Goal: Task Accomplishment & Management: Complete application form

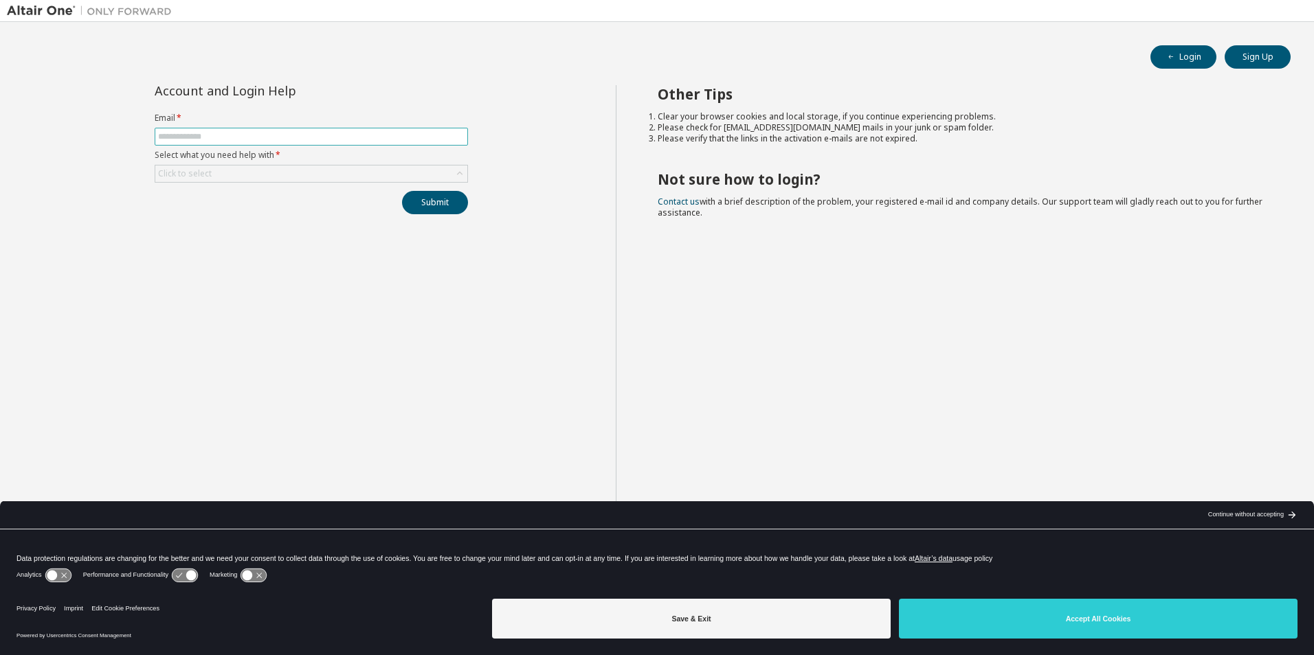
click at [332, 138] on input "text" at bounding box center [311, 136] width 306 height 11
type input "**********"
click at [291, 174] on div "Click to select" at bounding box center [311, 174] width 312 height 16
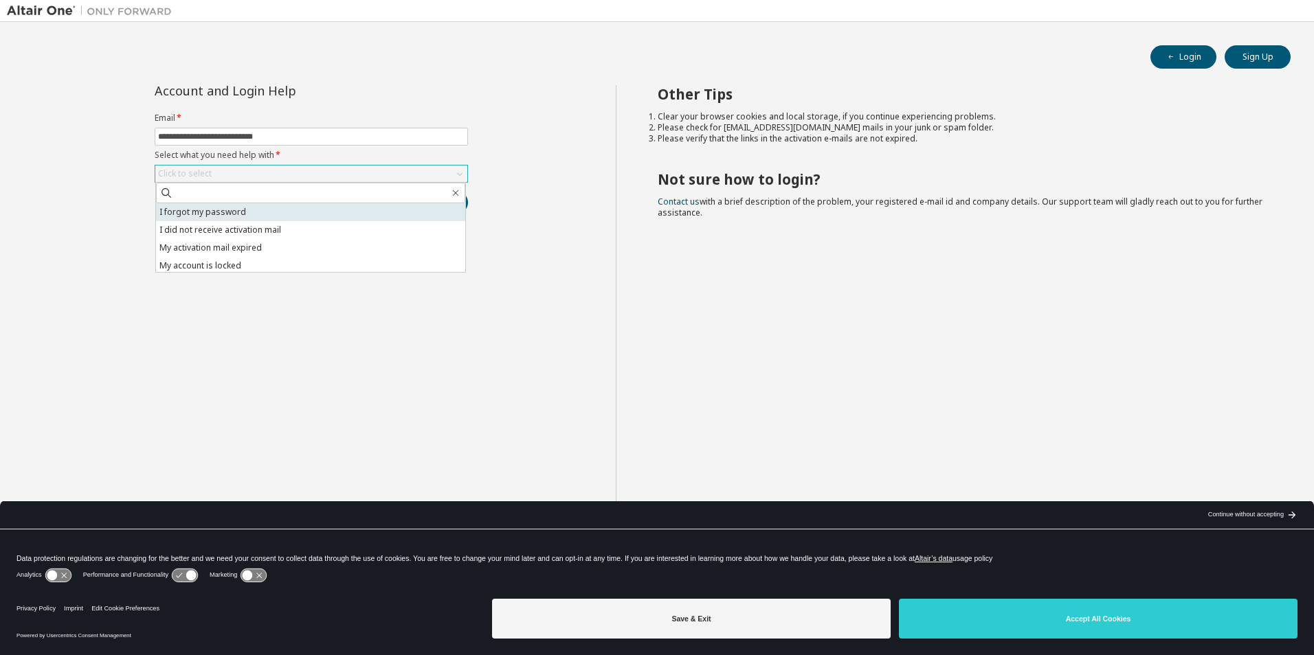
click at [230, 214] on li "I forgot my password" at bounding box center [310, 212] width 309 height 18
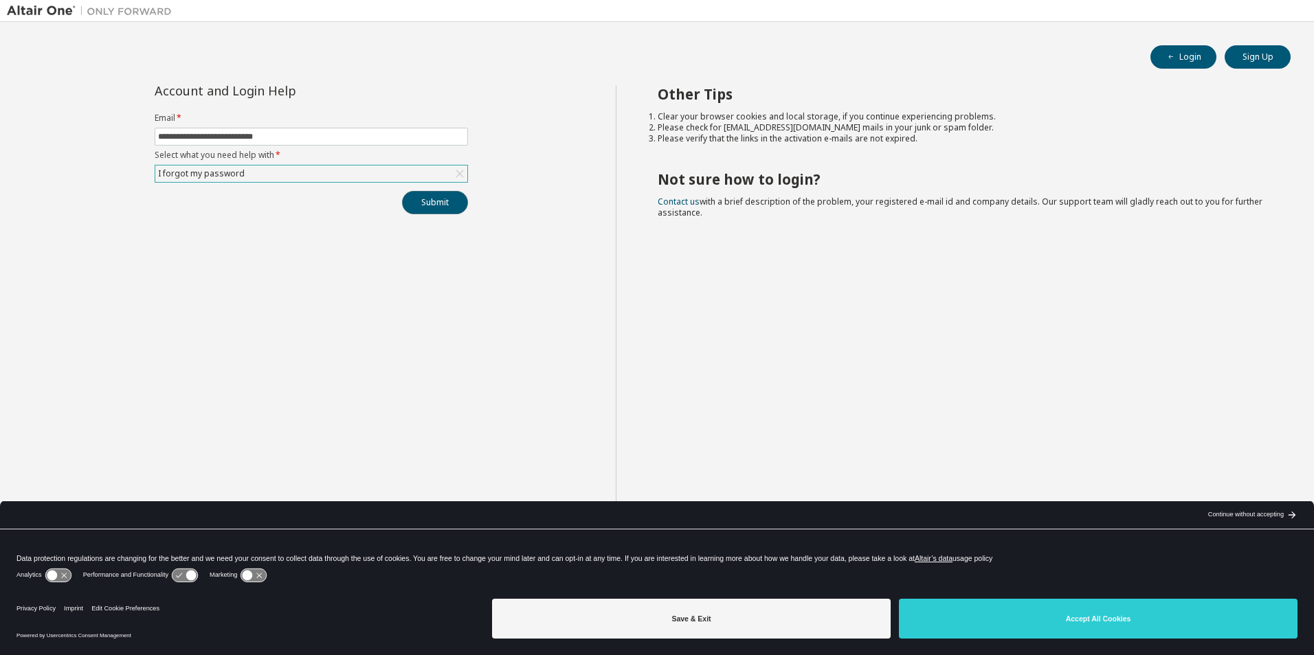
click at [434, 204] on button "Submit" at bounding box center [435, 202] width 66 height 23
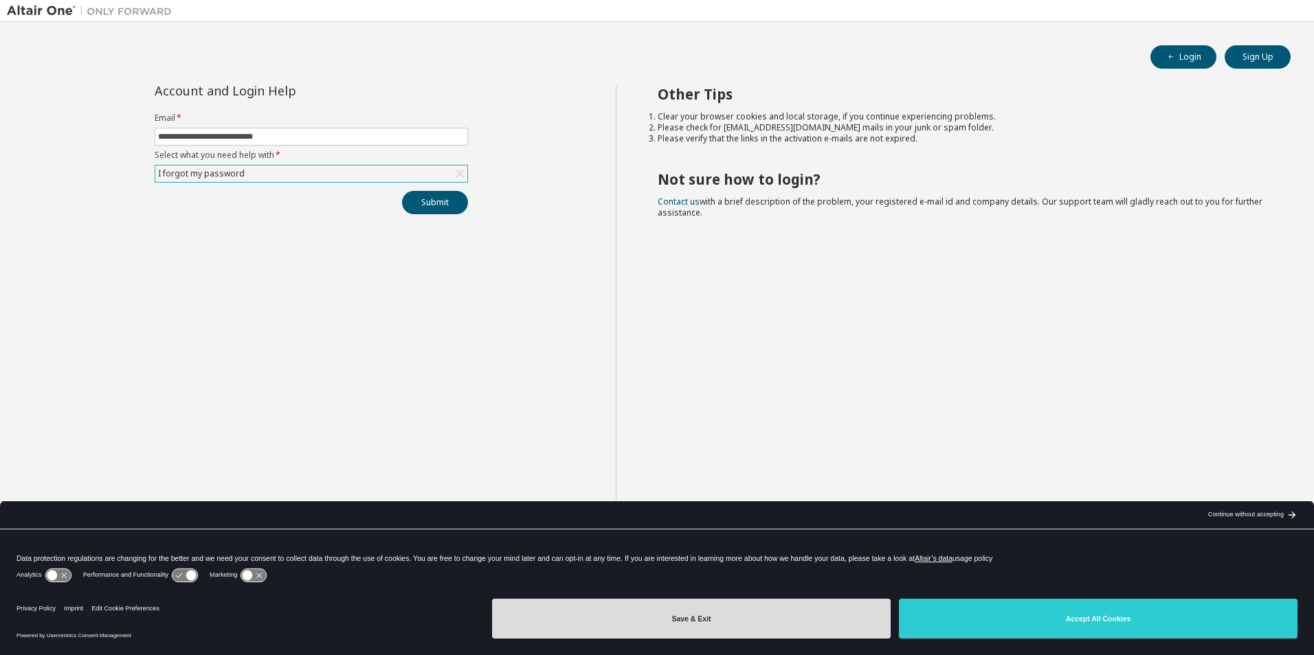
click at [689, 615] on button "Save & Exit" at bounding box center [691, 619] width 398 height 40
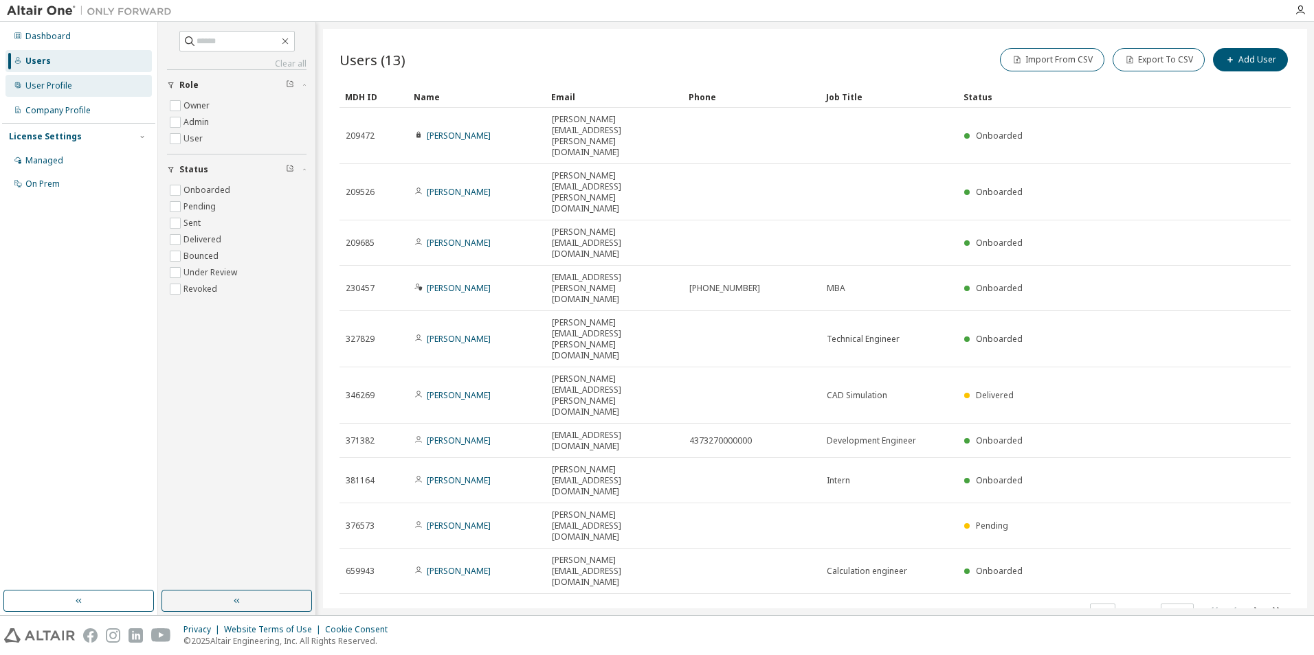
click at [43, 85] on div "User Profile" at bounding box center [48, 85] width 47 height 11
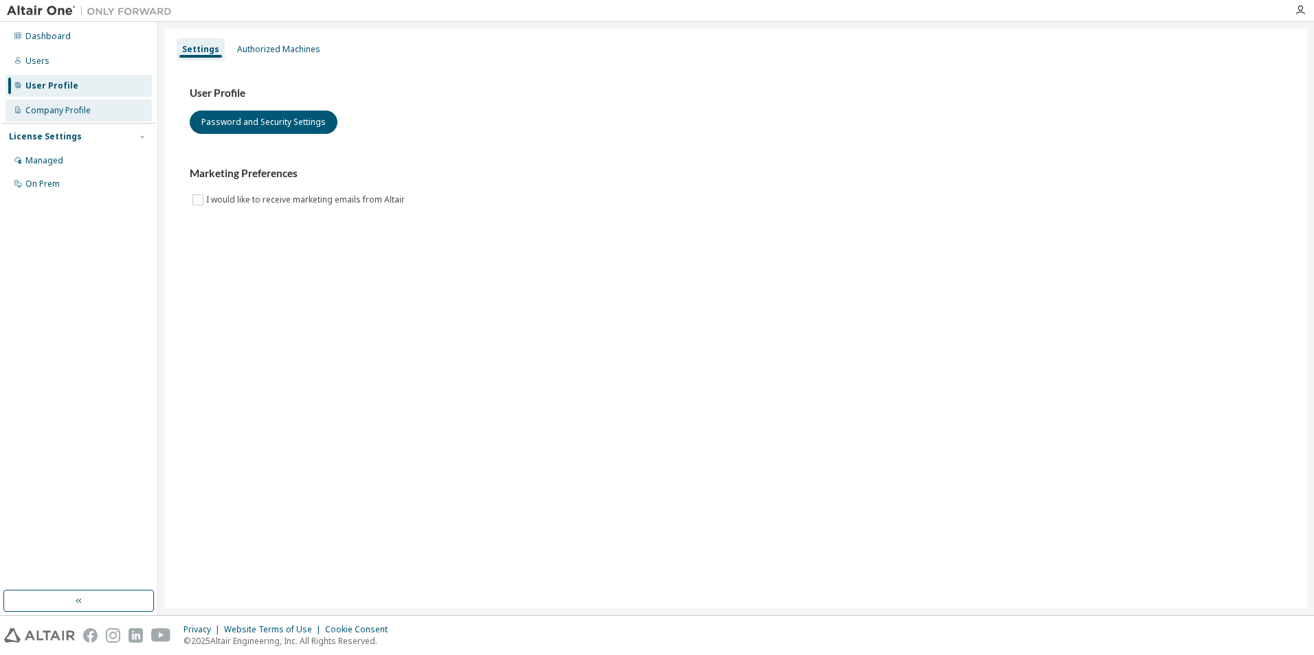
click at [49, 110] on div "Company Profile" at bounding box center [57, 110] width 65 height 11
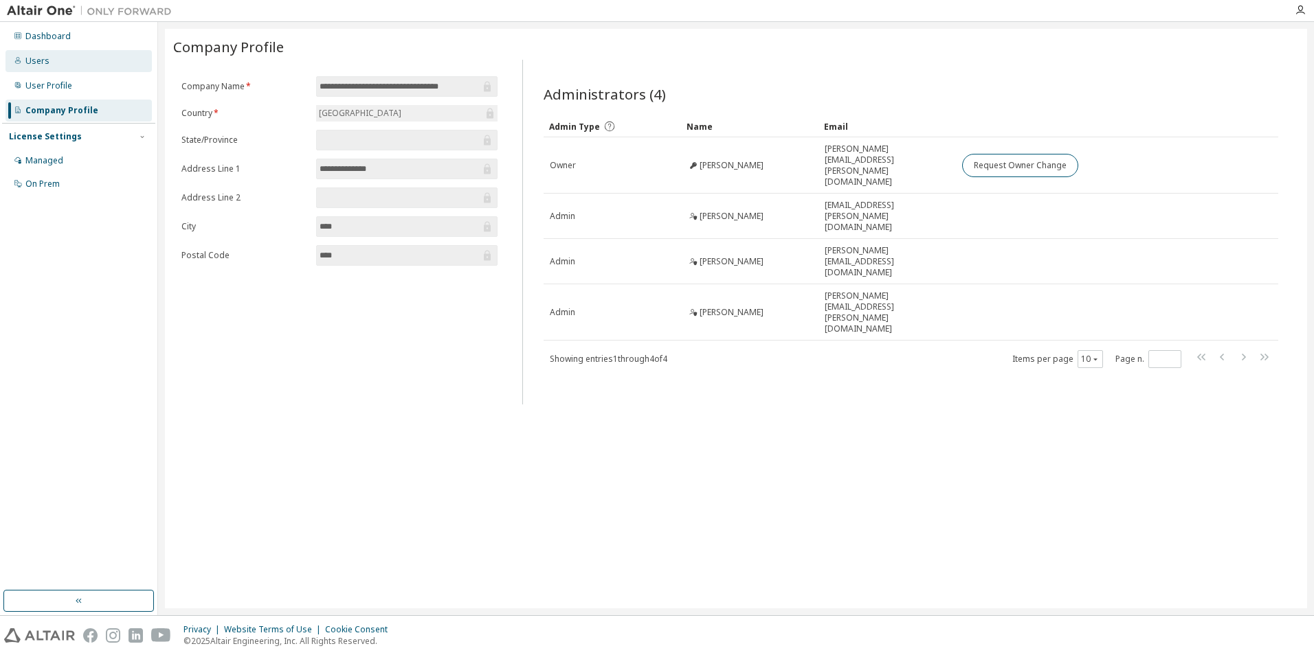
click at [30, 62] on div "Users" at bounding box center [37, 61] width 24 height 11
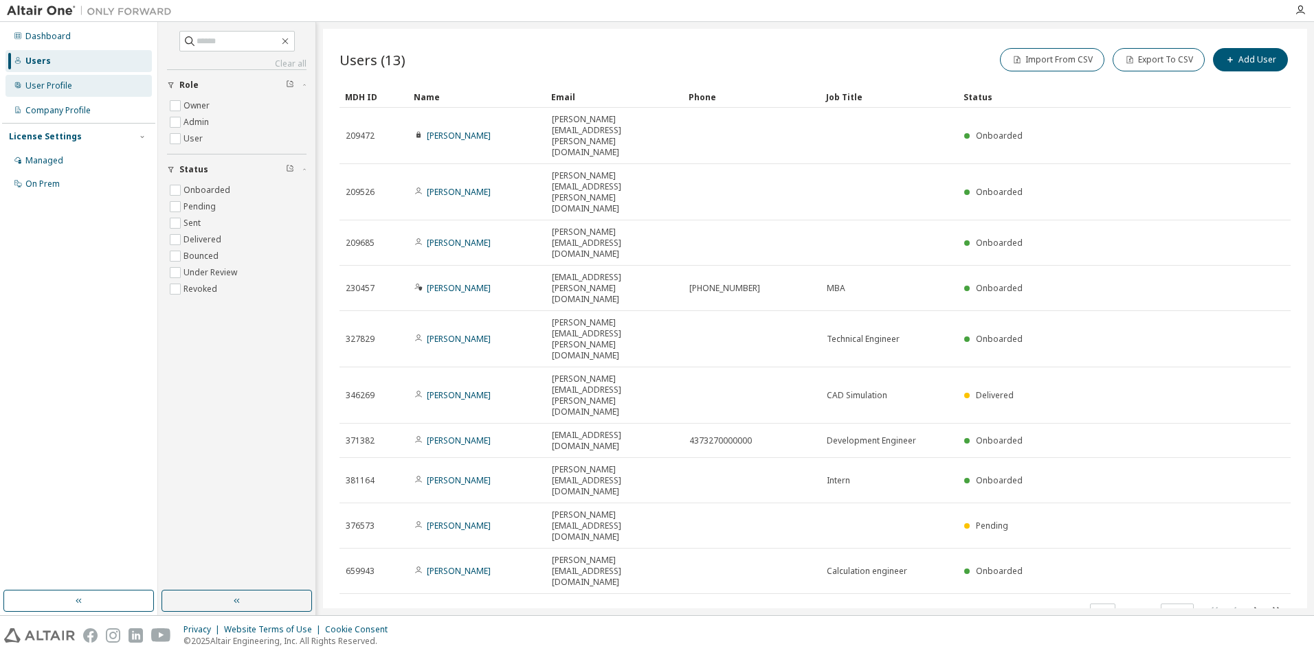
click at [49, 85] on div "User Profile" at bounding box center [48, 85] width 47 height 11
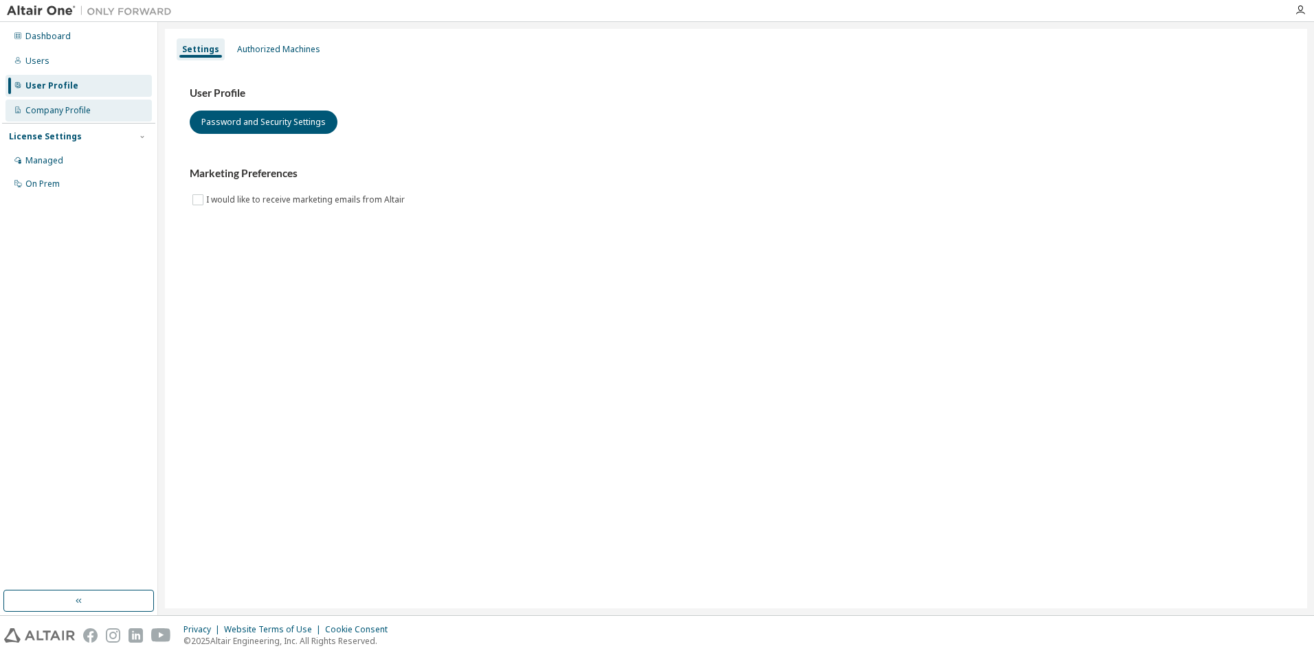
click at [48, 111] on div "Company Profile" at bounding box center [57, 110] width 65 height 11
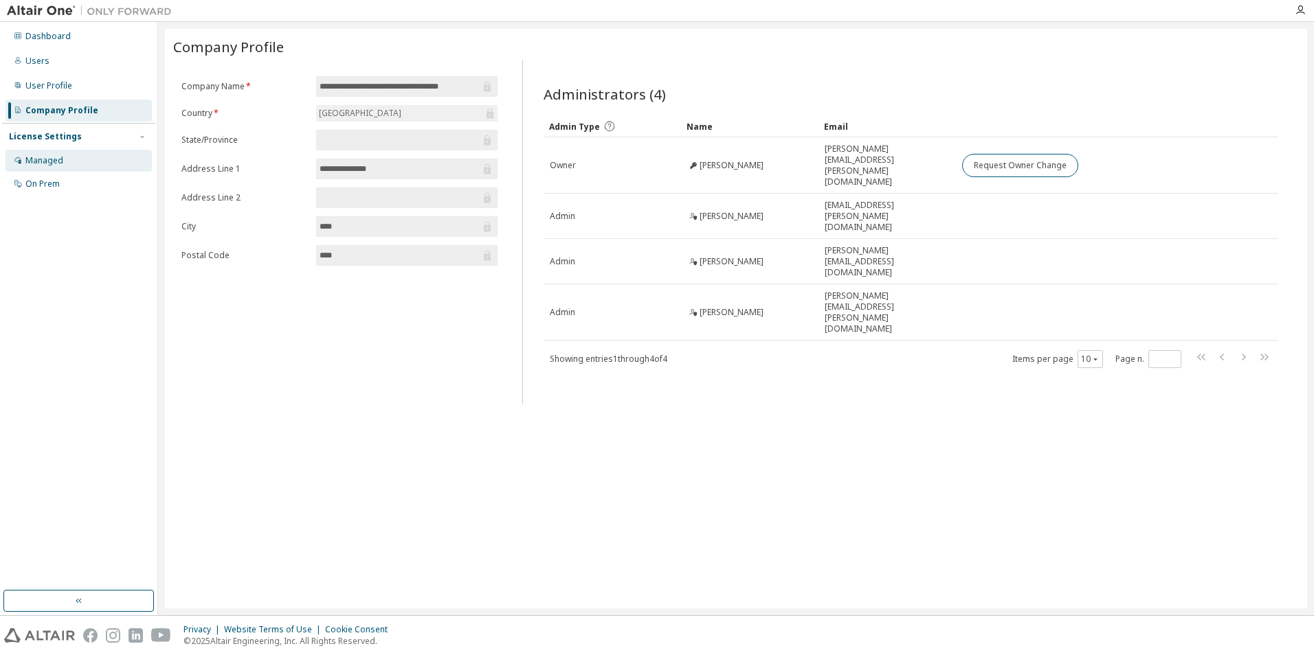
click at [47, 159] on div "Managed" at bounding box center [44, 160] width 38 height 11
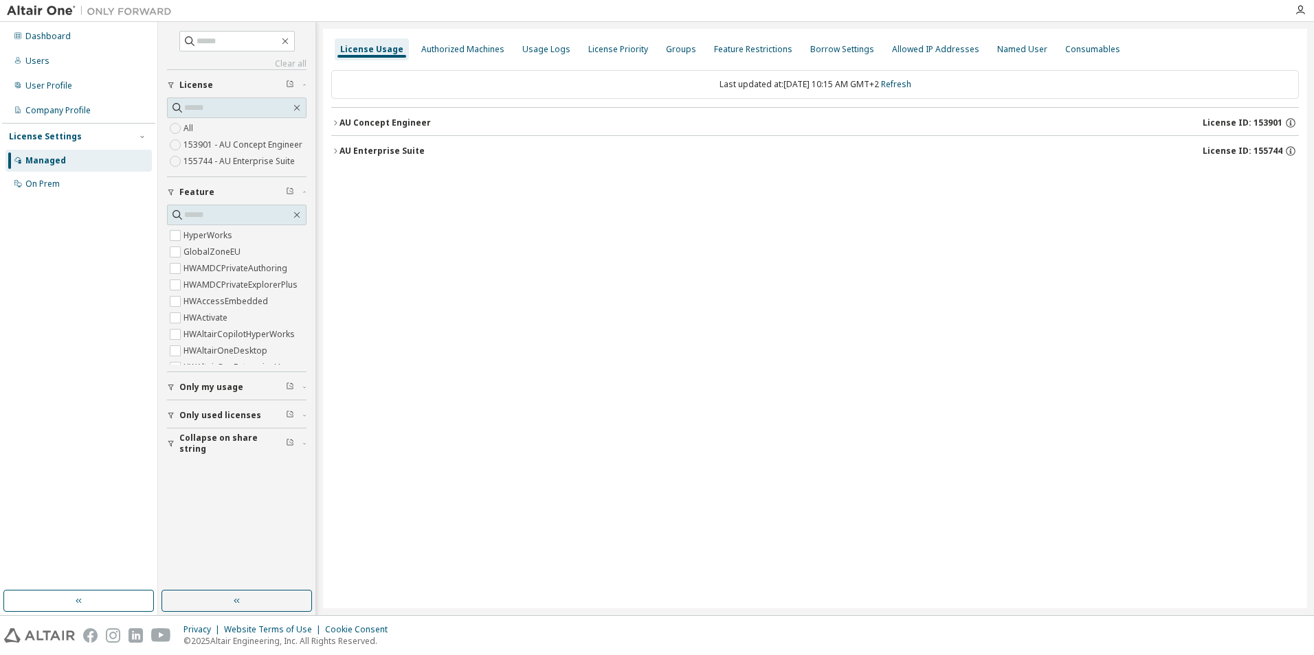
click at [337, 122] on icon "button" at bounding box center [335, 123] width 8 height 8
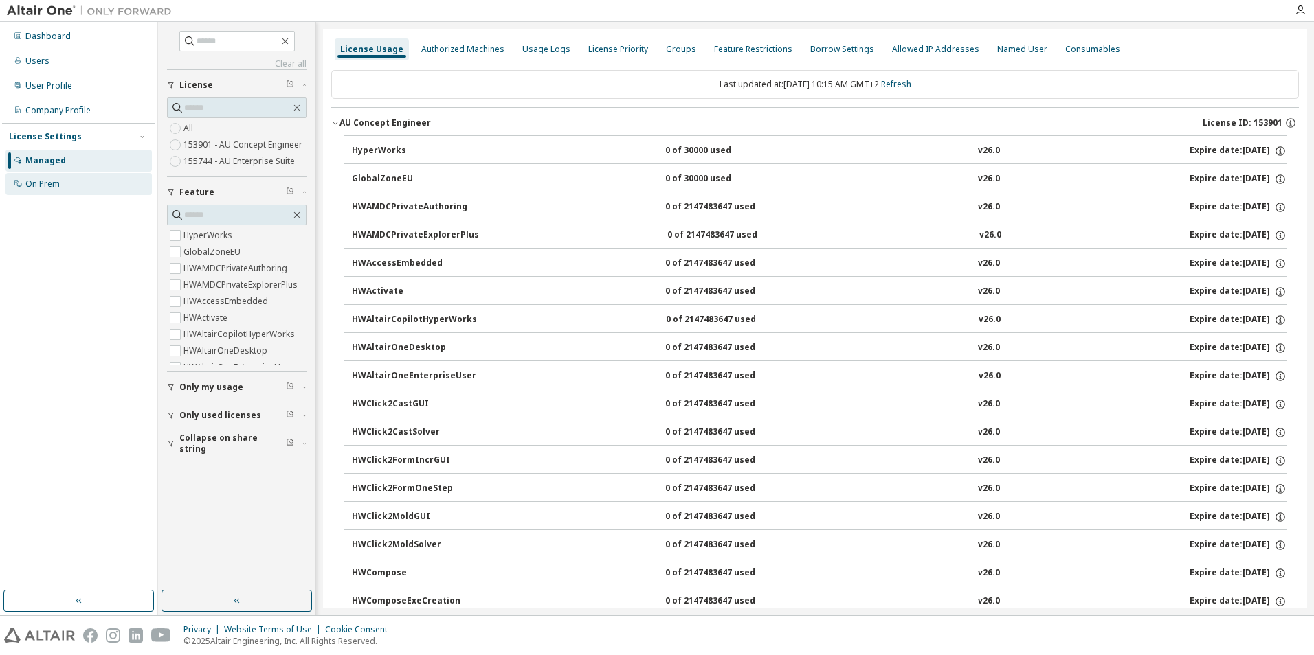
click at [47, 185] on div "On Prem" at bounding box center [42, 184] width 34 height 11
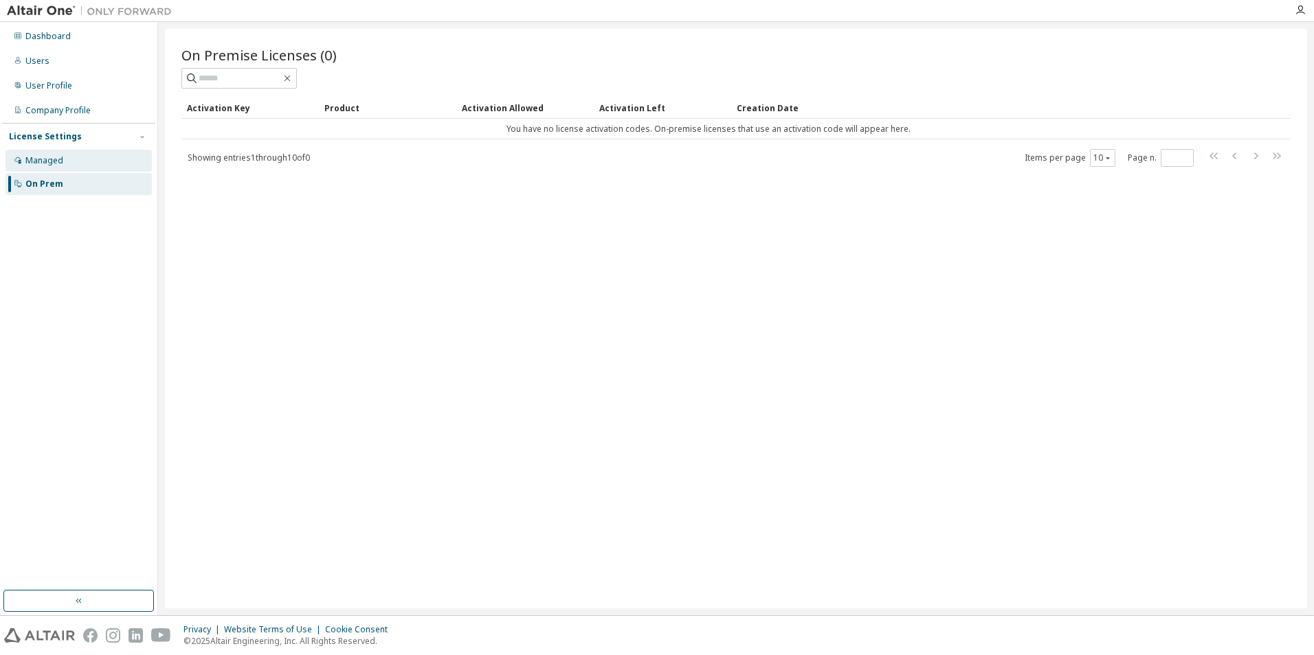
click at [40, 162] on div "Managed" at bounding box center [44, 160] width 38 height 11
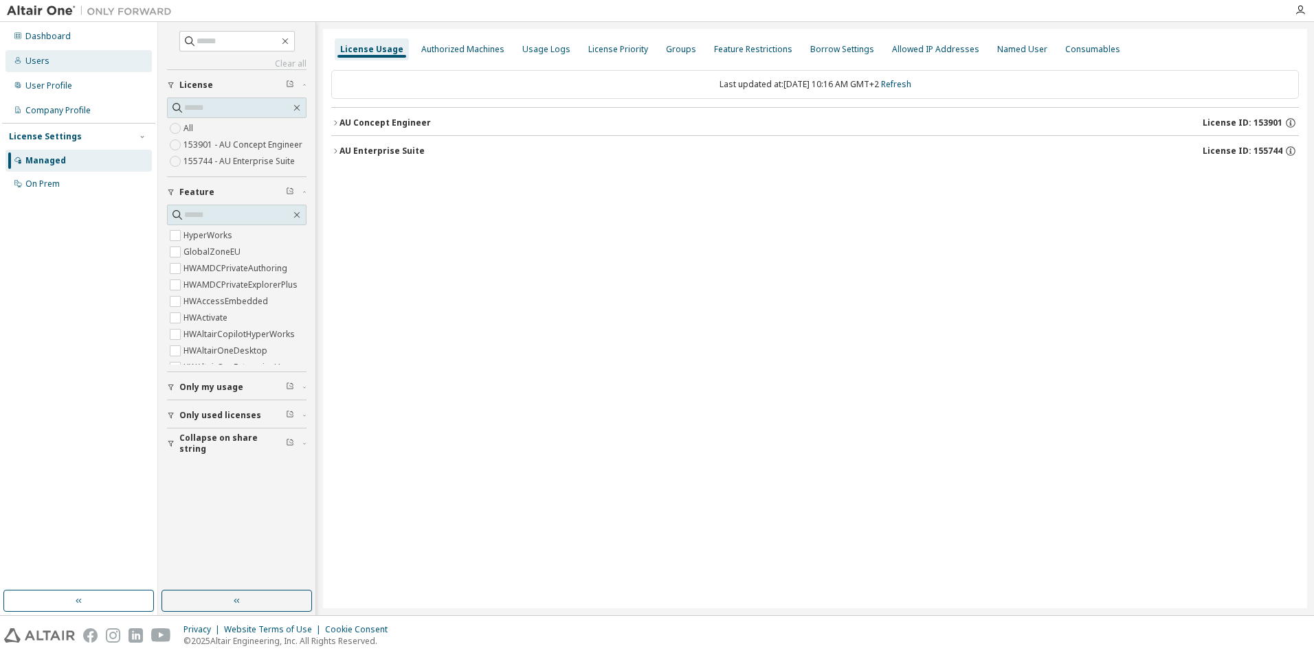
click at [47, 61] on div "Users" at bounding box center [37, 61] width 24 height 11
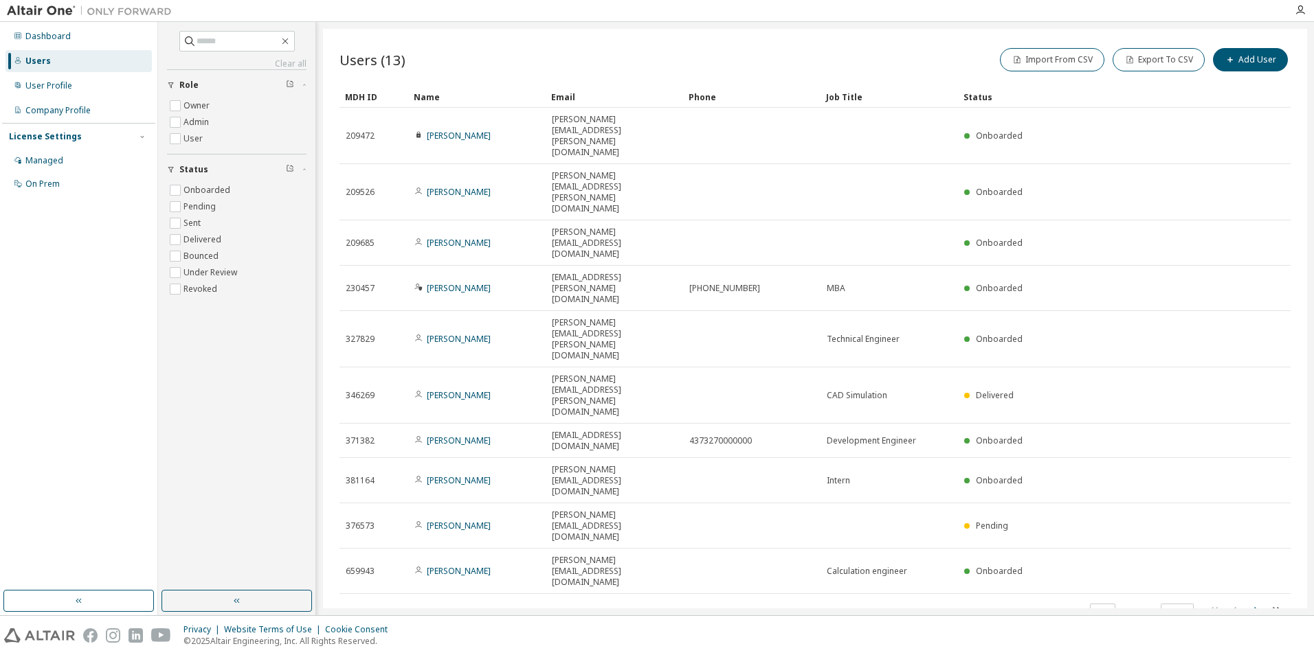
click at [1253, 603] on icon "button" at bounding box center [1255, 611] width 16 height 16
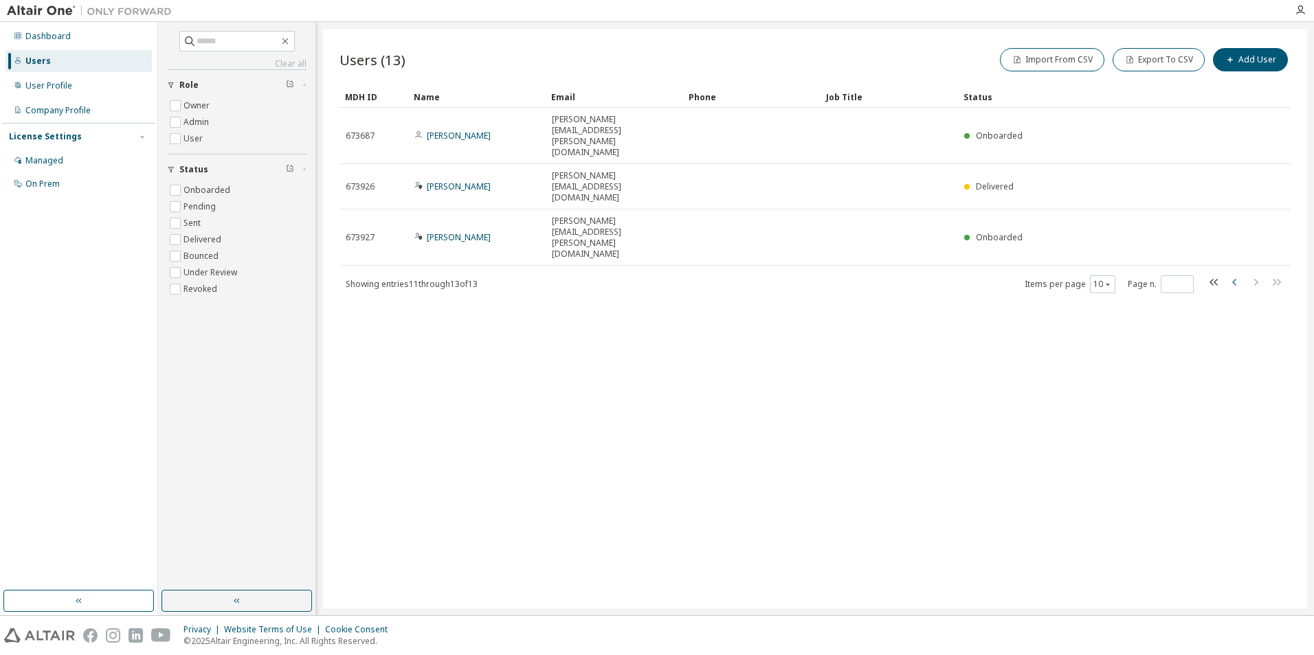
click at [1232, 279] on icon "button" at bounding box center [1234, 282] width 4 height 7
type input "*"
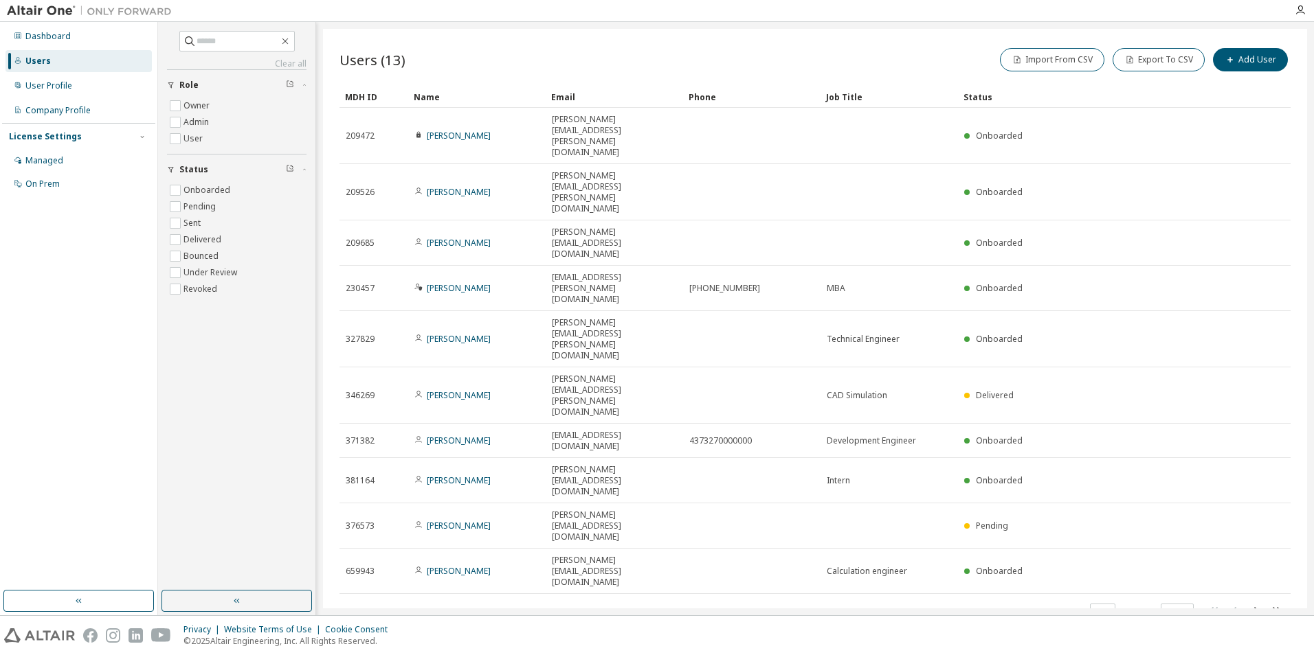
click at [614, 511] on div "Users (13) Import From CSV Export To CSV Add User Clear Load Save Save As Field…" at bounding box center [815, 319] width 984 height 580
click at [1252, 59] on button "Add User" at bounding box center [1250, 59] width 75 height 23
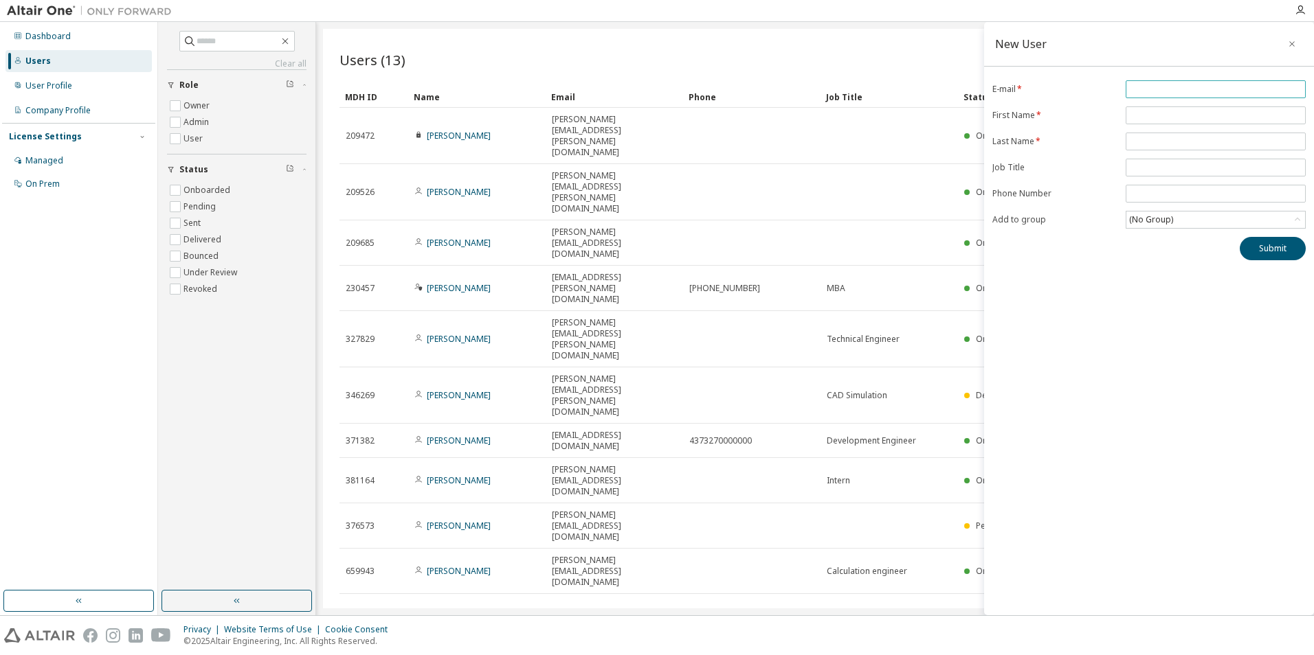
click at [1160, 92] on input "email" at bounding box center [1215, 89] width 173 height 11
paste input "**********"
type input "**********"
click at [1156, 114] on input "text" at bounding box center [1215, 115] width 173 height 11
type input "**********"
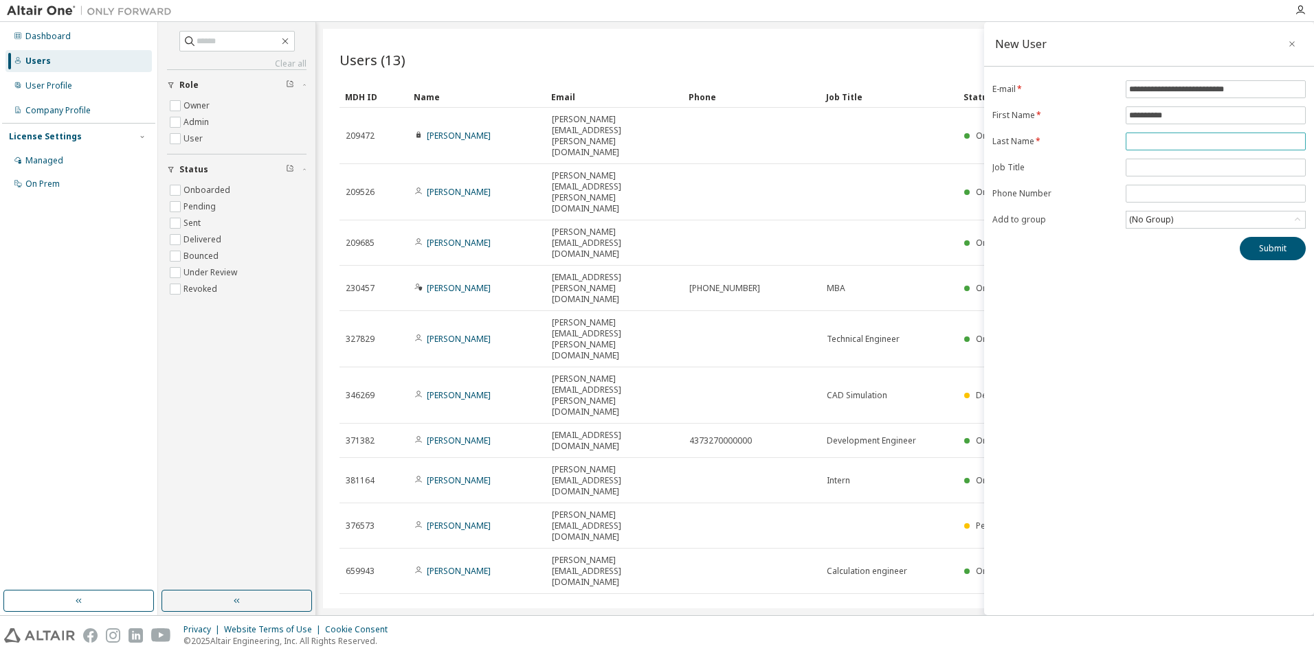
click at [1167, 140] on input "text" at bounding box center [1215, 141] width 173 height 11
type input "*********"
click at [1226, 222] on div "(No Group)" at bounding box center [1215, 220] width 179 height 16
click at [1216, 293] on li "19078 - Teststellung_HyperMesh" at bounding box center [1215, 294] width 176 height 18
click at [1270, 250] on button "Submit" at bounding box center [1272, 248] width 66 height 23
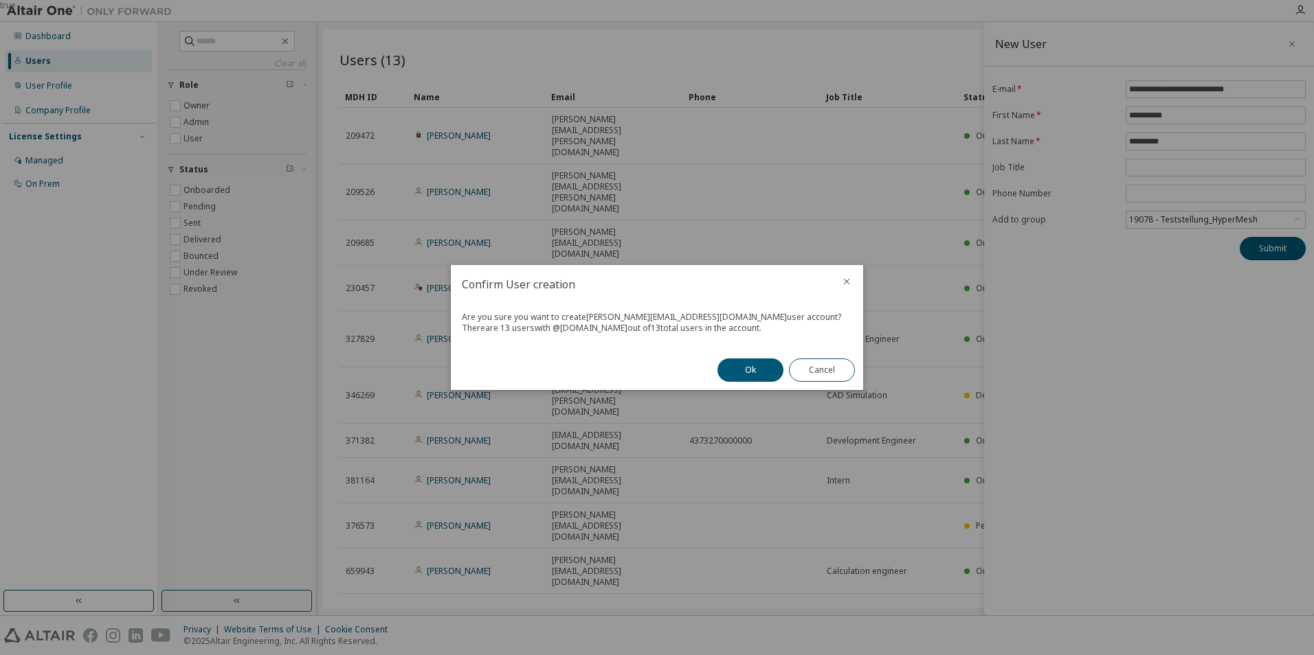
drag, startPoint x: 750, startPoint y: 370, endPoint x: 550, endPoint y: 362, distance: 199.4
click at [550, 362] on div "Confirm User creation Are you sure you want to create paul.oberhumer@primetals.…" at bounding box center [657, 327] width 412 height 125
click at [750, 372] on button "Ok" at bounding box center [750, 370] width 66 height 23
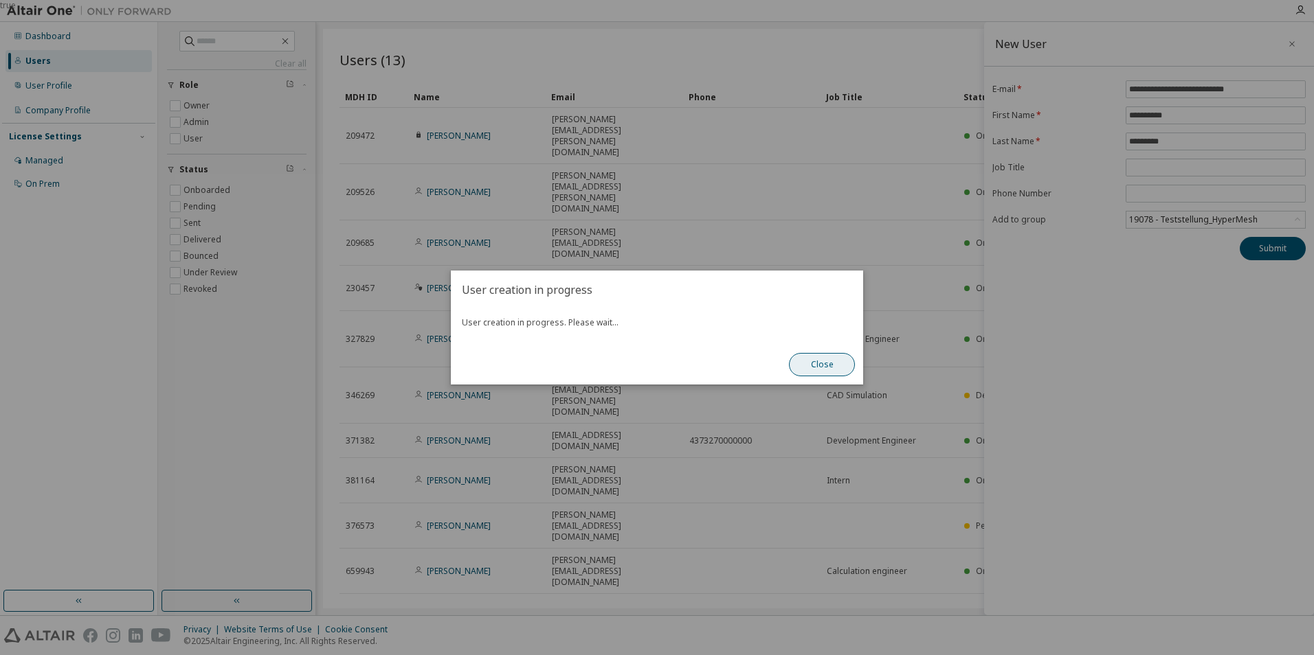
click at [816, 363] on button "Close" at bounding box center [822, 364] width 66 height 23
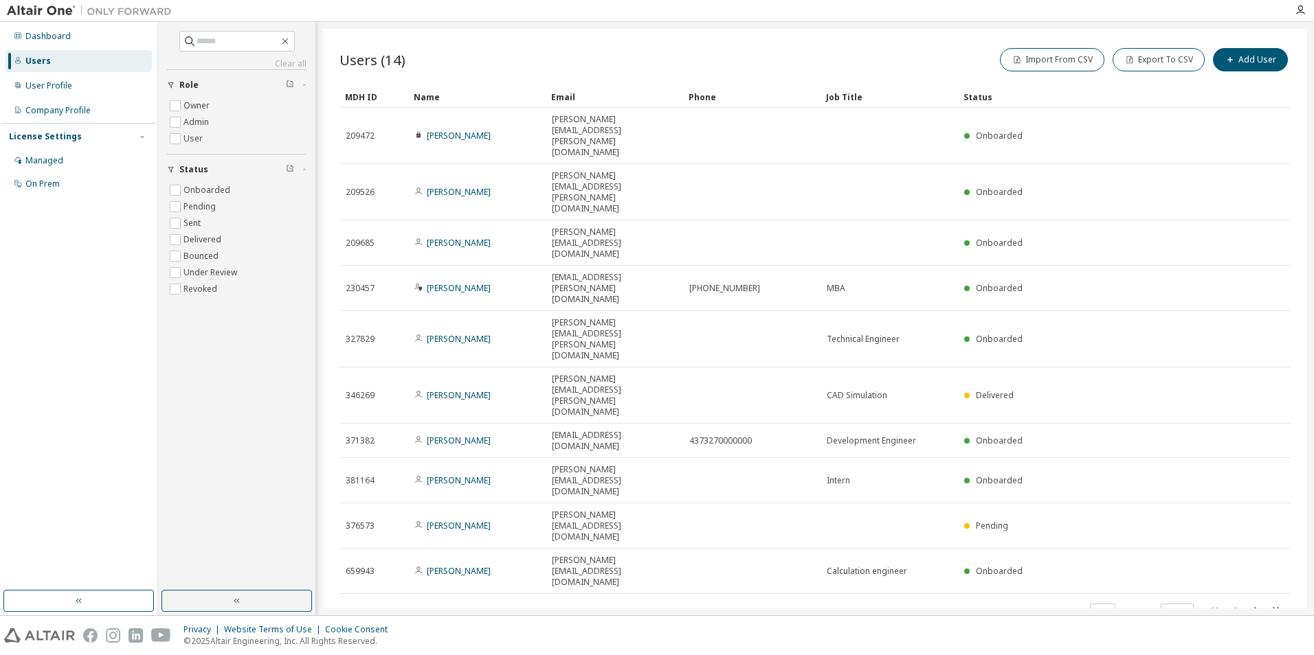
click at [678, 506] on div "Users (14) Import From CSV Export To CSV Add User Clear Load Save Save As Field…" at bounding box center [815, 319] width 984 height 580
click at [1253, 603] on icon "button" at bounding box center [1255, 611] width 16 height 16
type input "*"
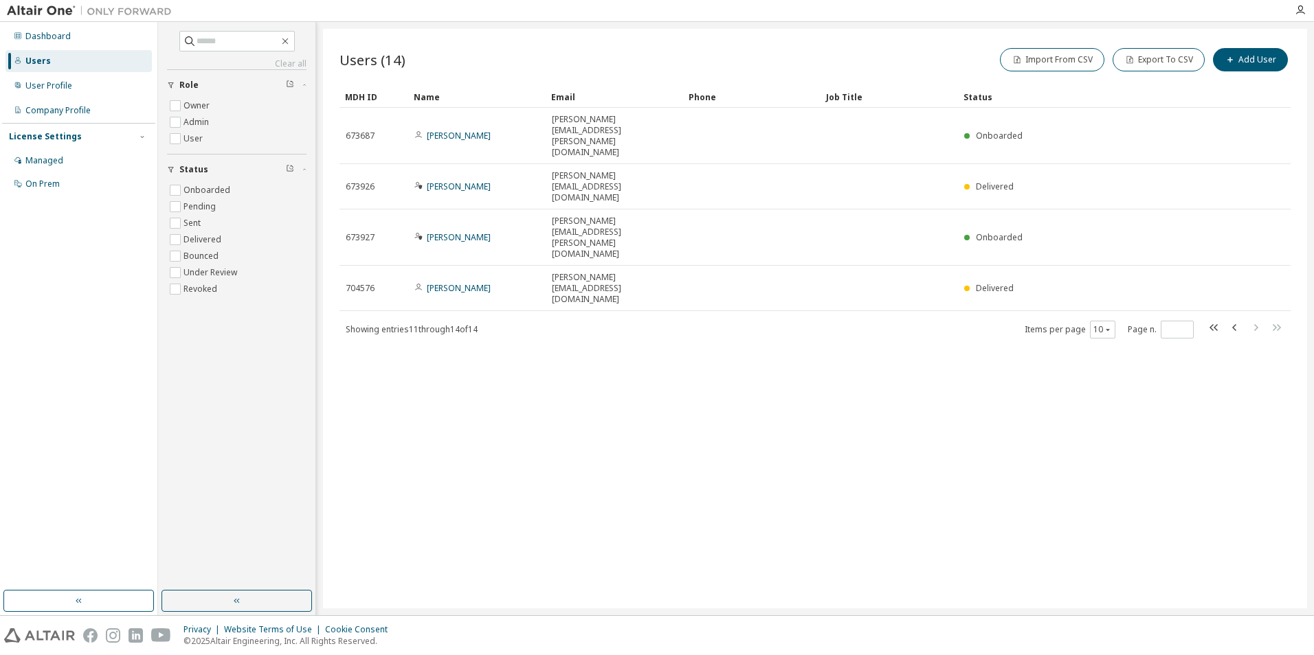
click at [660, 436] on div "Users (14) Import From CSV Export To CSV Add User Clear Load Save Save As Field…" at bounding box center [815, 319] width 984 height 580
click at [43, 85] on div "User Profile" at bounding box center [48, 85] width 47 height 11
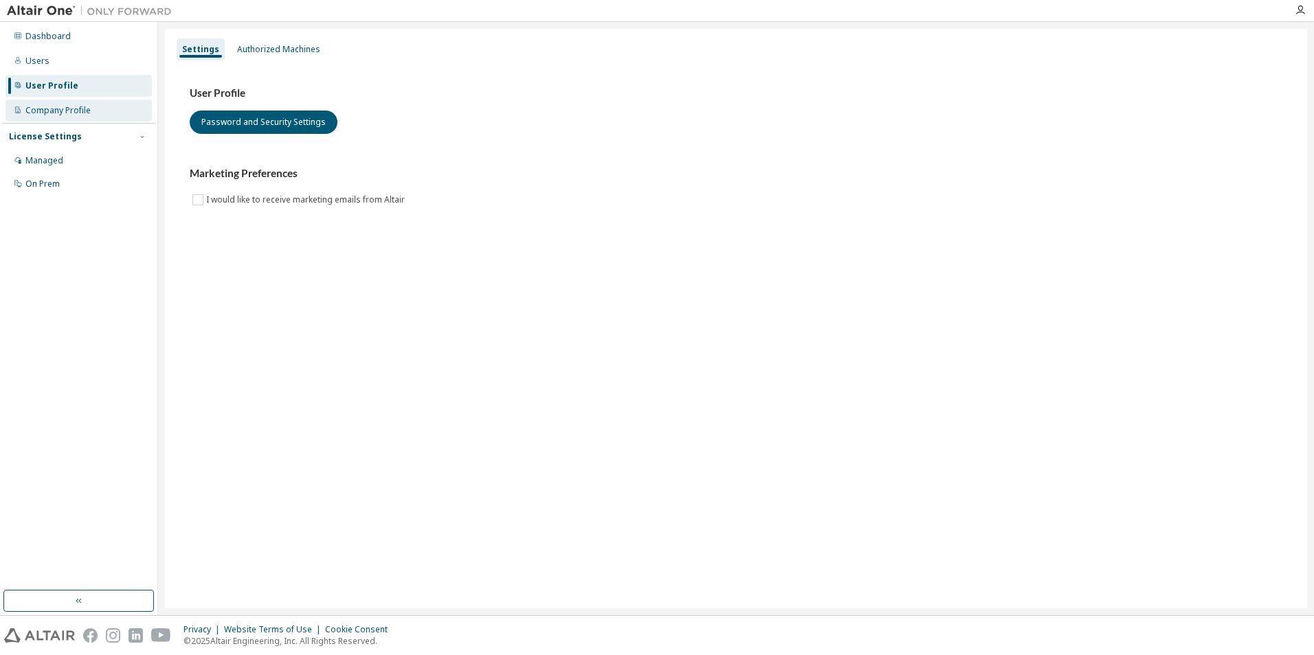
click at [49, 106] on div "Company Profile" at bounding box center [57, 110] width 65 height 11
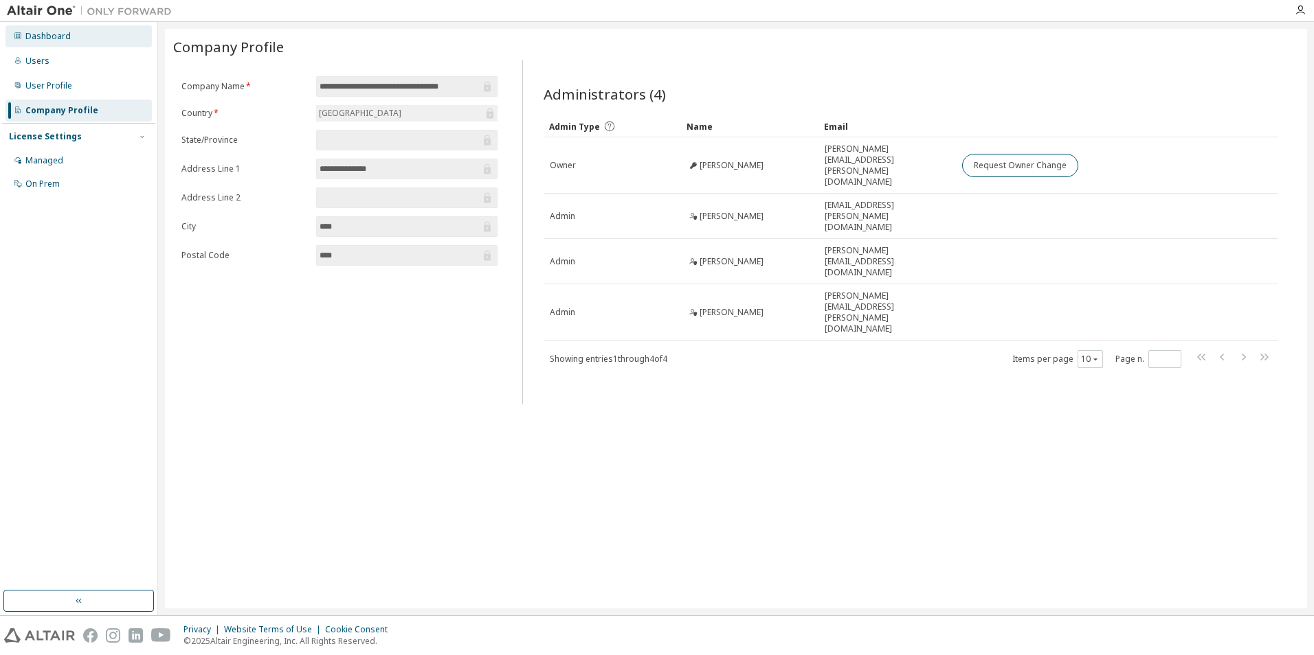
click at [47, 33] on div "Dashboard" at bounding box center [47, 36] width 45 height 11
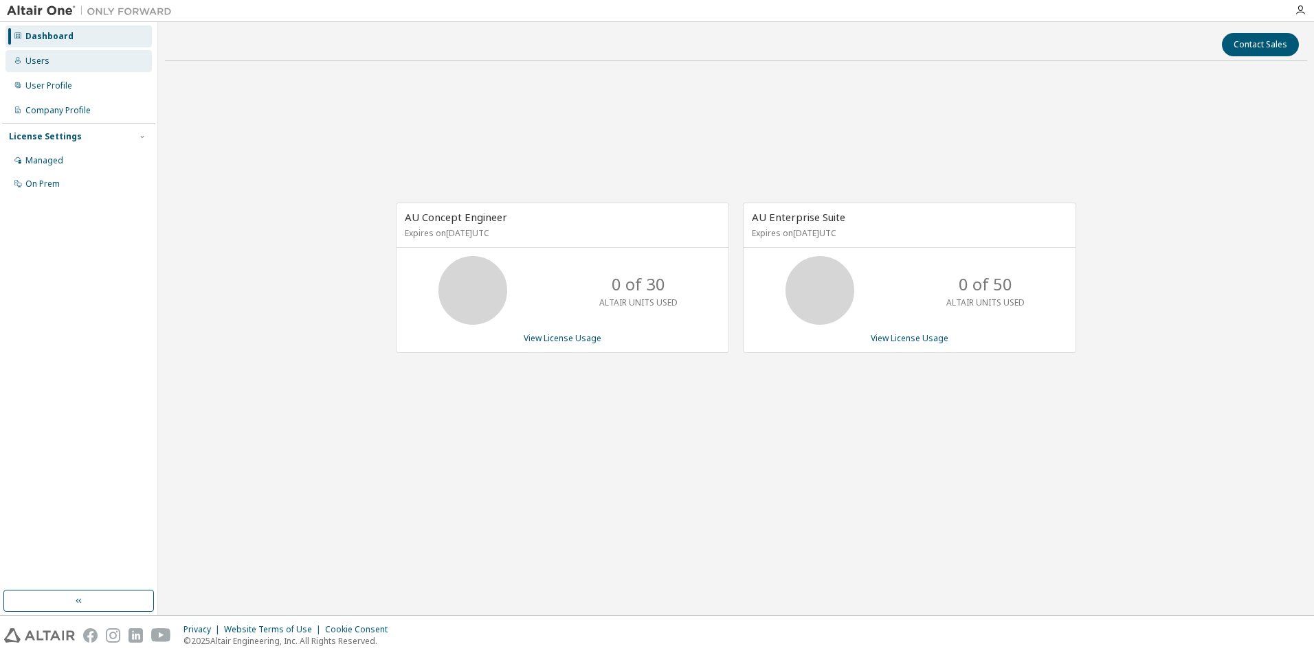
click at [38, 62] on div "Users" at bounding box center [37, 61] width 24 height 11
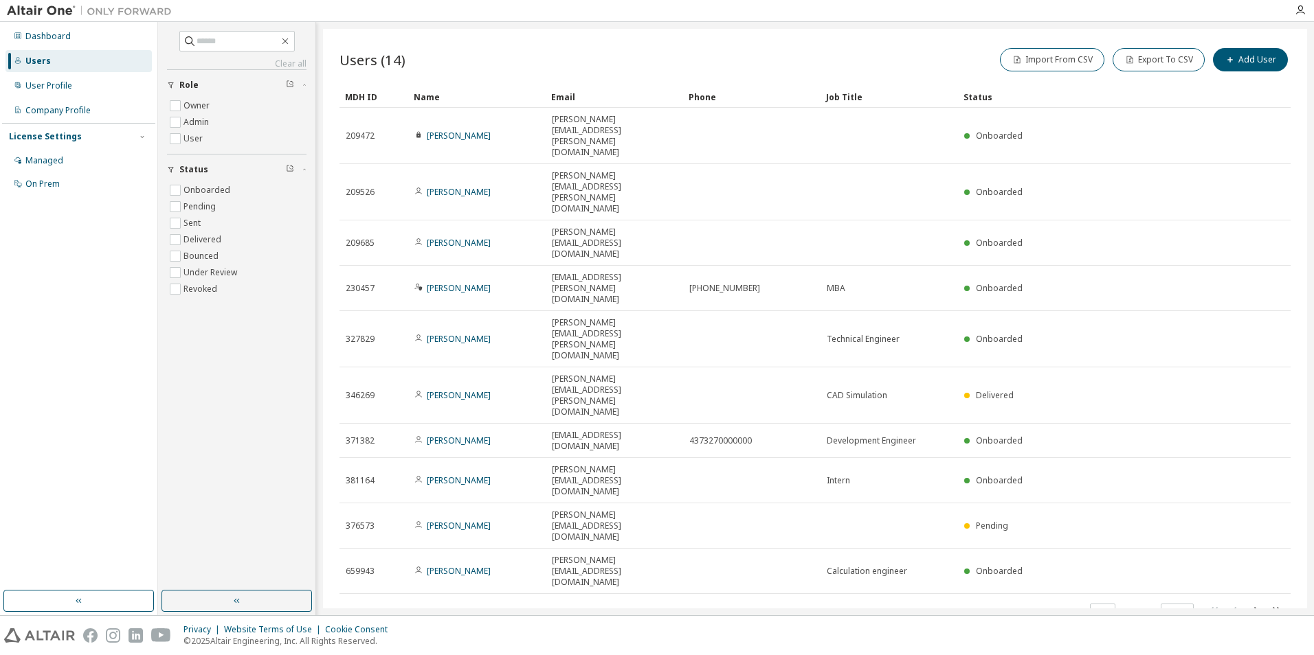
click at [36, 60] on div "Users" at bounding box center [37, 61] width 25 height 11
click at [47, 85] on div "User Profile" at bounding box center [48, 85] width 47 height 11
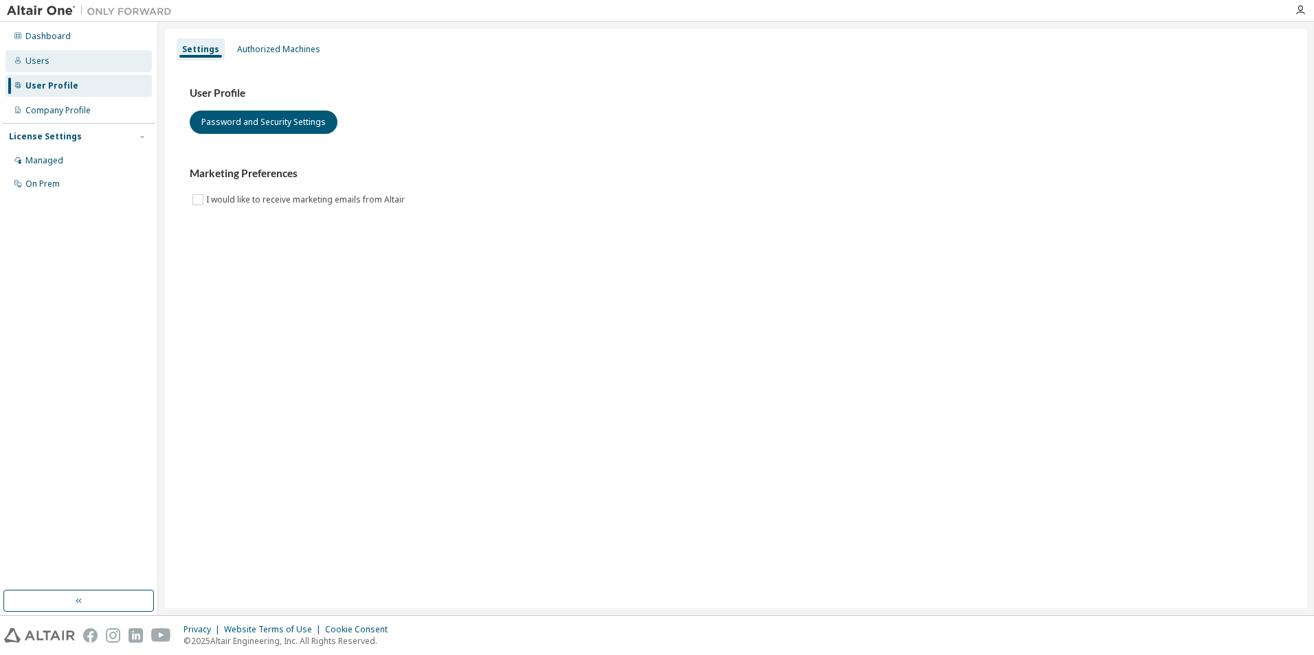
click at [32, 62] on div "Users" at bounding box center [37, 61] width 24 height 11
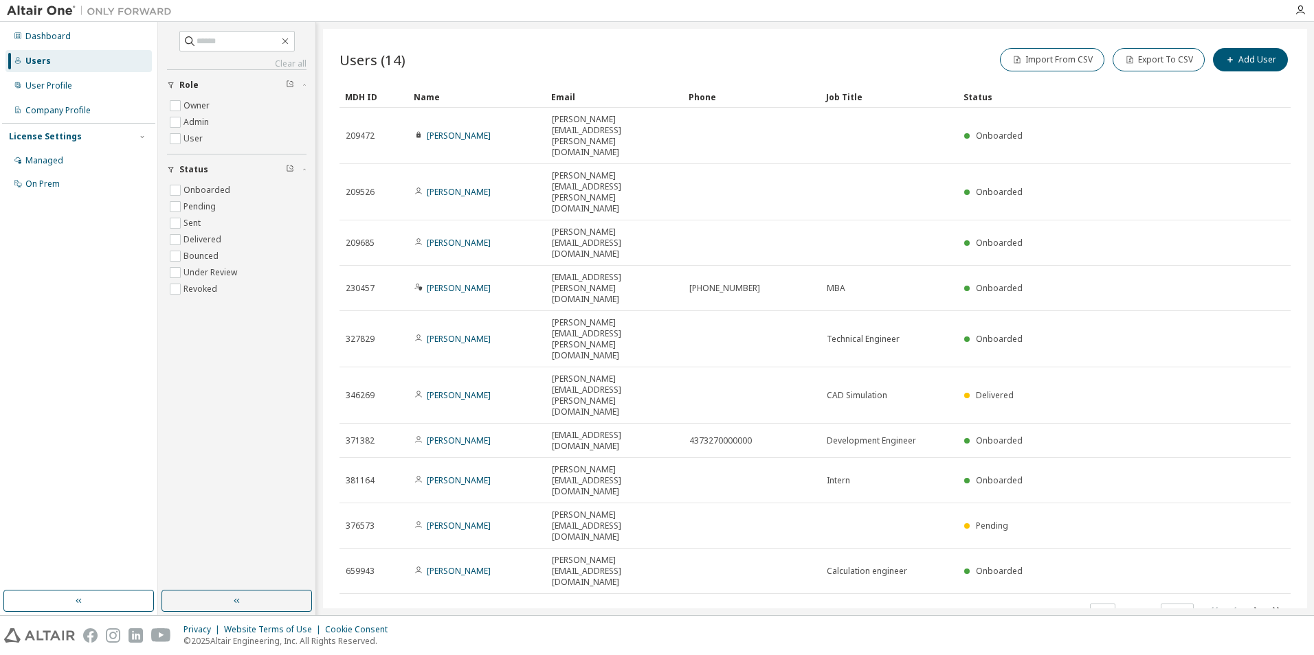
click at [717, 504] on div "Users (14) Import From CSV Export To CSV Add User Clear Load Save Save As Field…" at bounding box center [815, 319] width 984 height 580
click at [607, 499] on div "Users (14) Import From CSV Export To CSV Add User Clear Load Save Save As Field…" at bounding box center [815, 319] width 984 height 580
click at [52, 161] on div "Managed" at bounding box center [44, 160] width 38 height 11
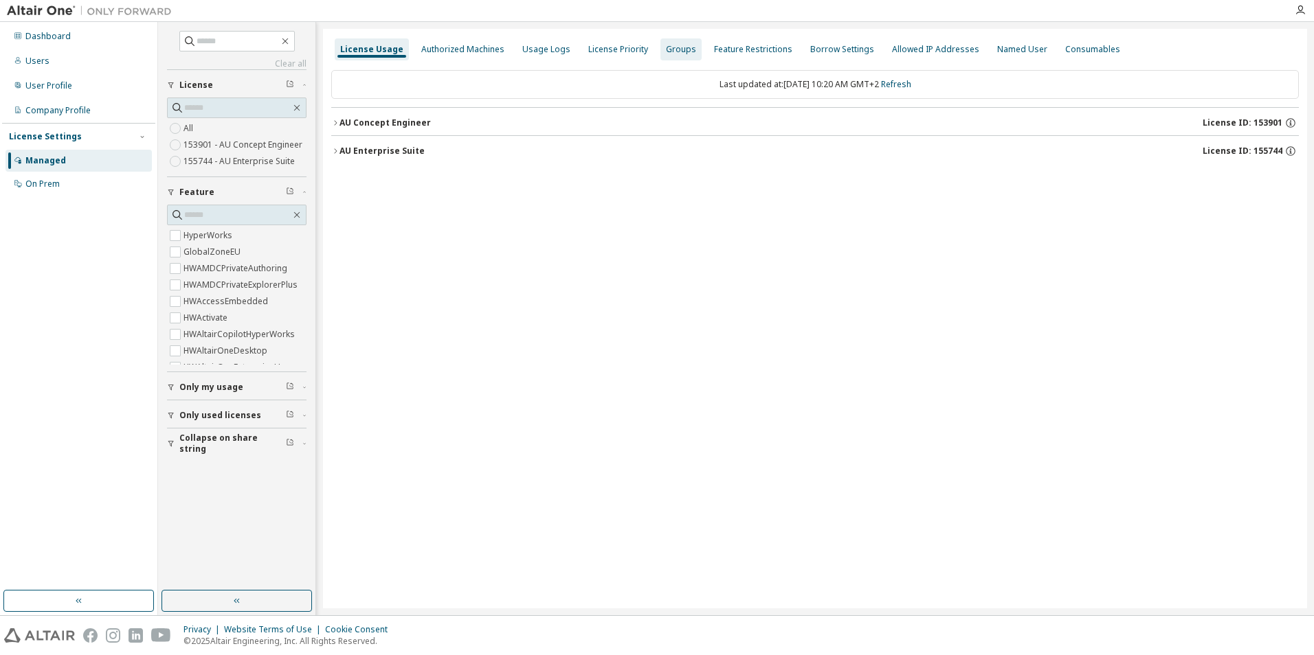
click at [671, 50] on div "Groups" at bounding box center [681, 49] width 30 height 11
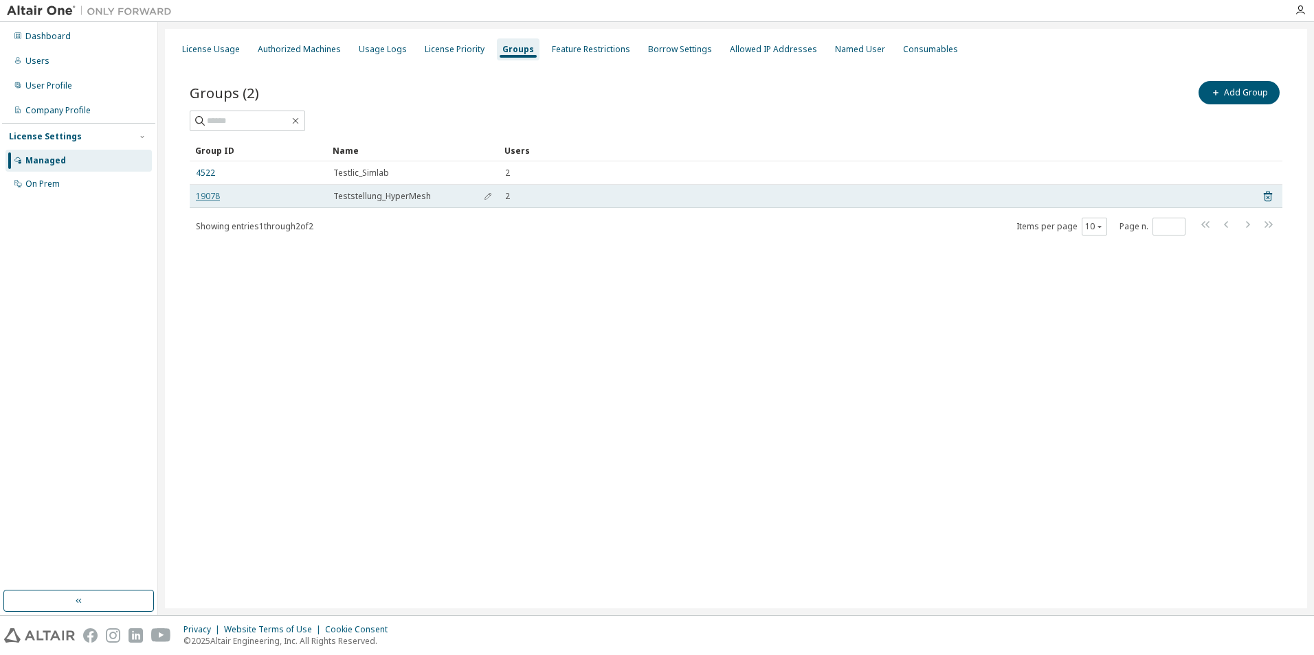
click at [210, 196] on link "19078" at bounding box center [208, 196] width 24 height 11
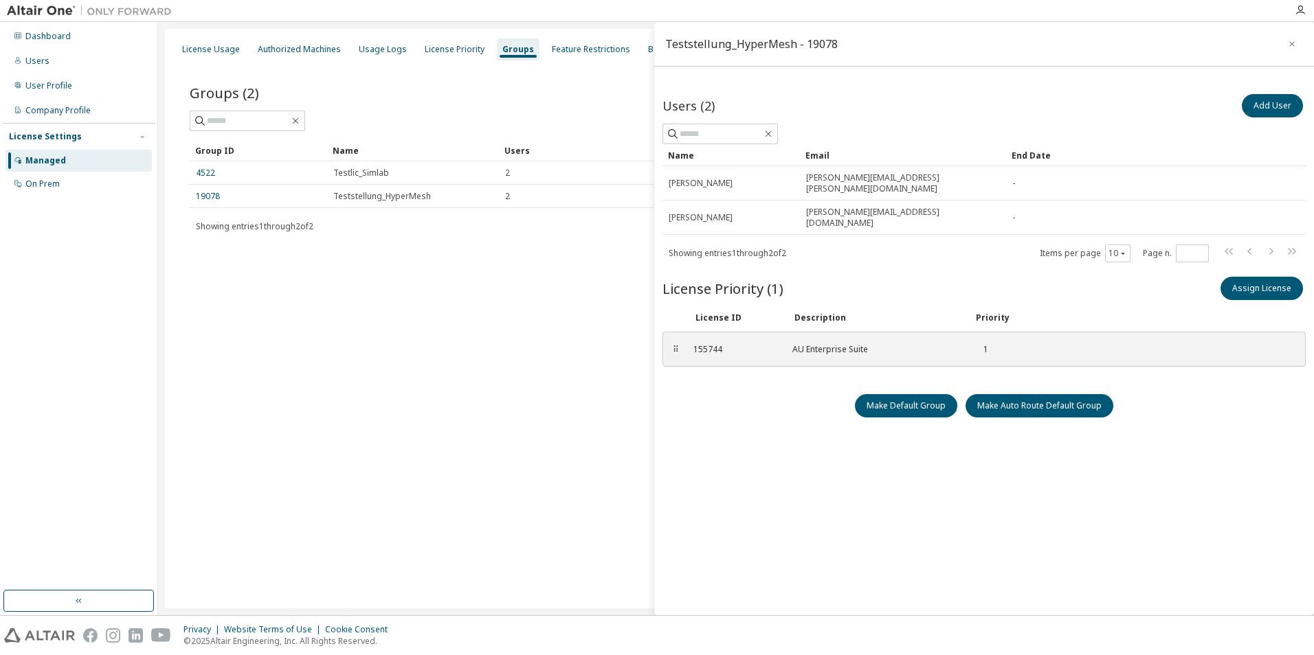
click at [333, 381] on div "License Usage Authorized Machines Usage Logs License Priority Groups Feature Re…" at bounding box center [736, 319] width 1142 height 580
click at [1274, 100] on button "Add User" at bounding box center [1271, 105] width 61 height 23
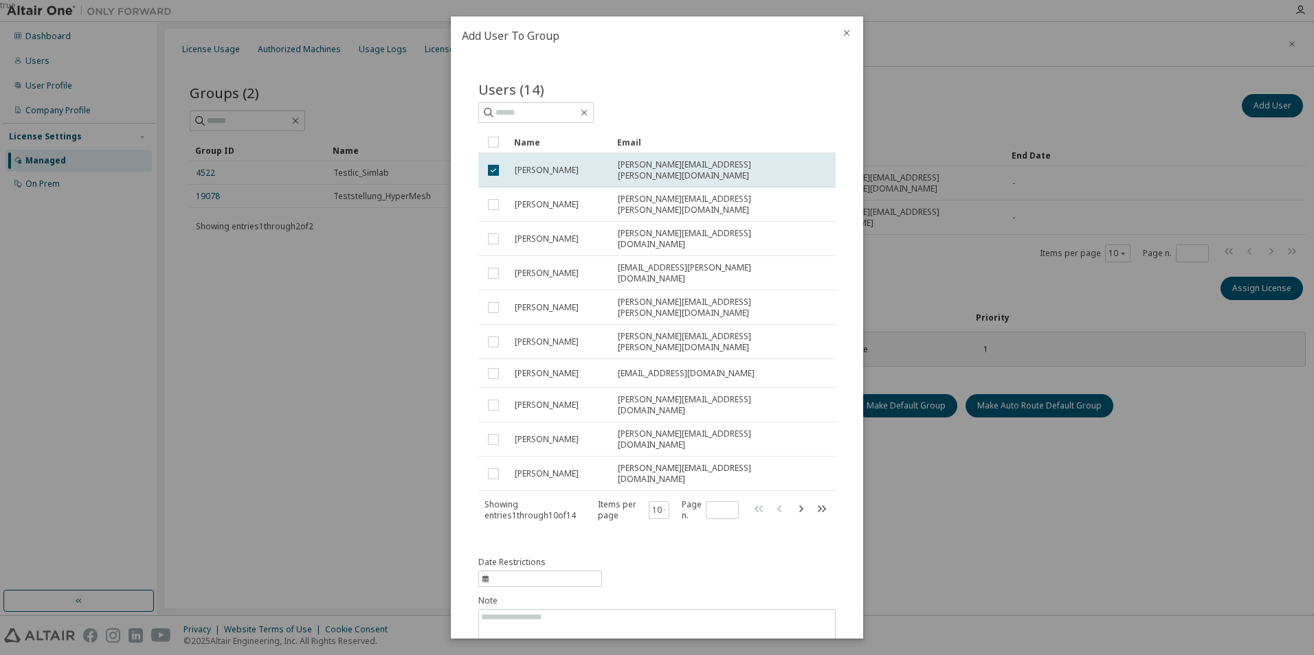
click at [848, 29] on icon "close" at bounding box center [846, 32] width 11 height 11
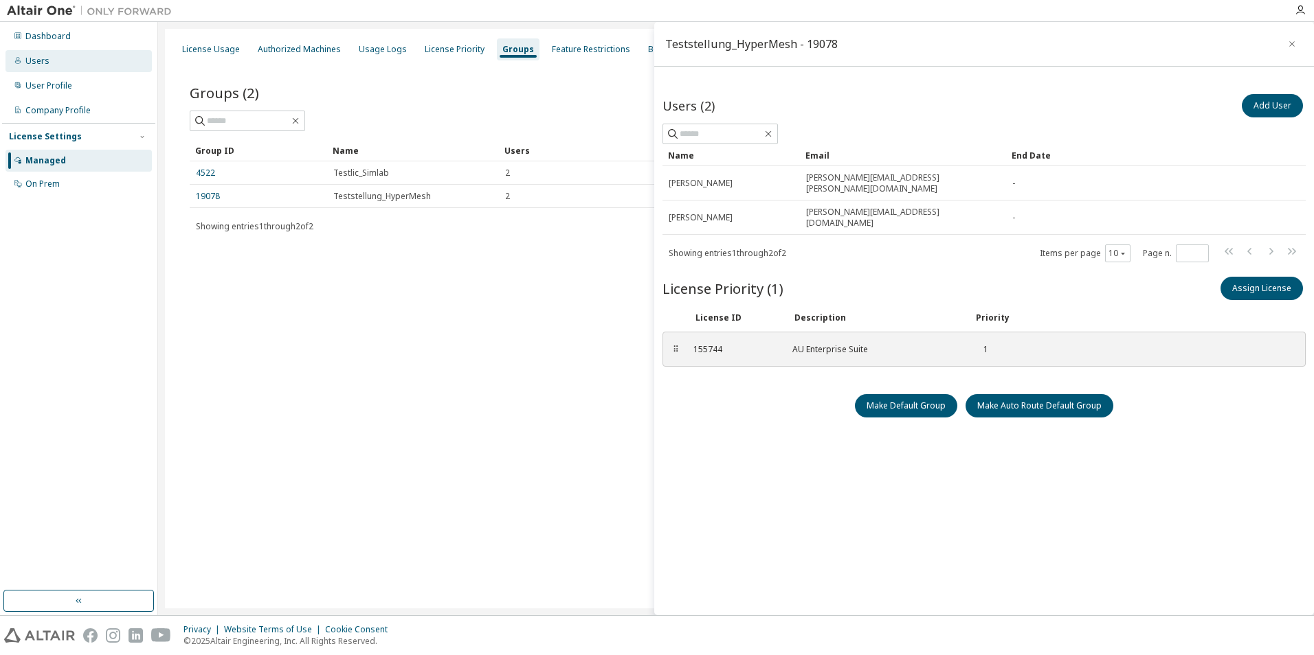
click at [28, 60] on div "Users" at bounding box center [37, 61] width 24 height 11
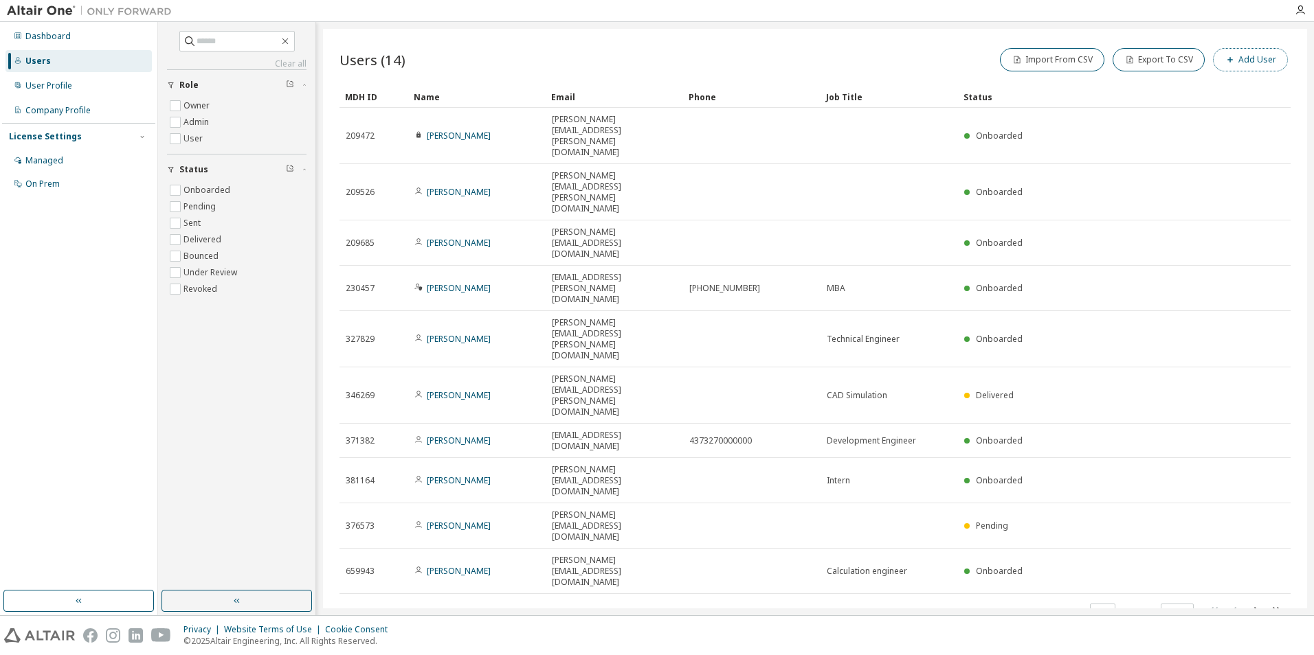
click at [1255, 58] on button "Add User" at bounding box center [1250, 59] width 75 height 23
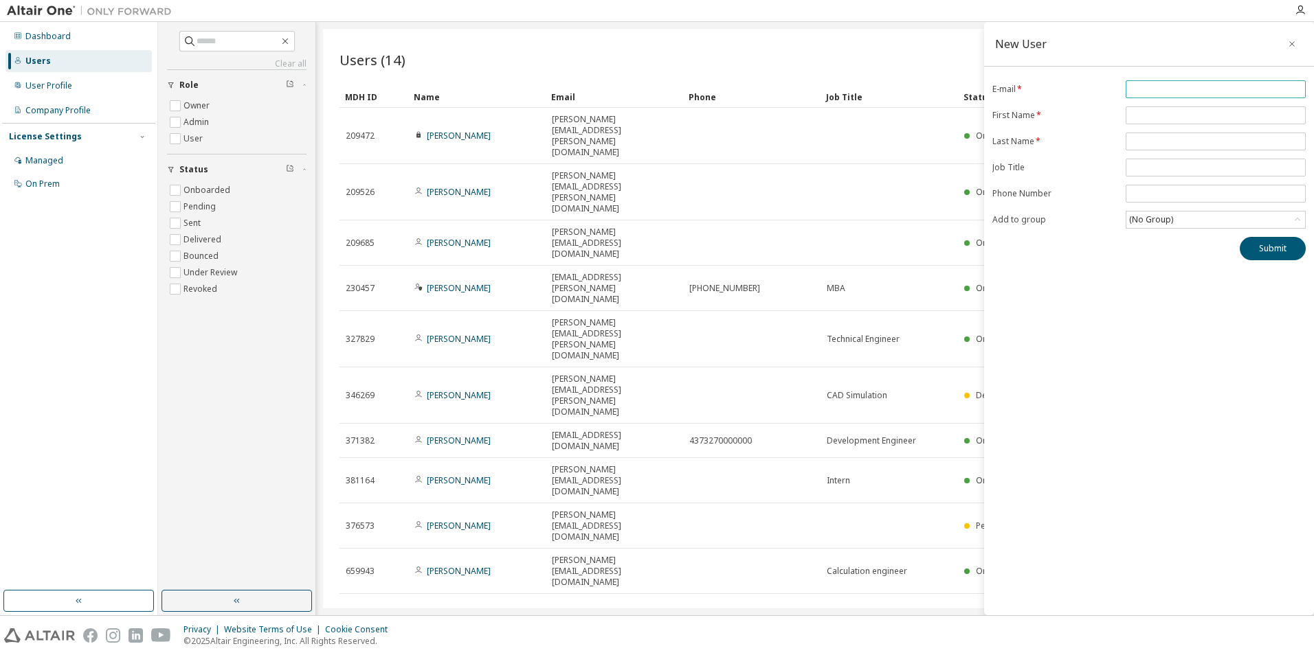
click at [1184, 90] on input "email" at bounding box center [1215, 89] width 173 height 11
paste input "**********"
type input "**********"
click at [1181, 120] on input "text" at bounding box center [1215, 115] width 173 height 11
click at [1182, 111] on input "text" at bounding box center [1215, 115] width 173 height 11
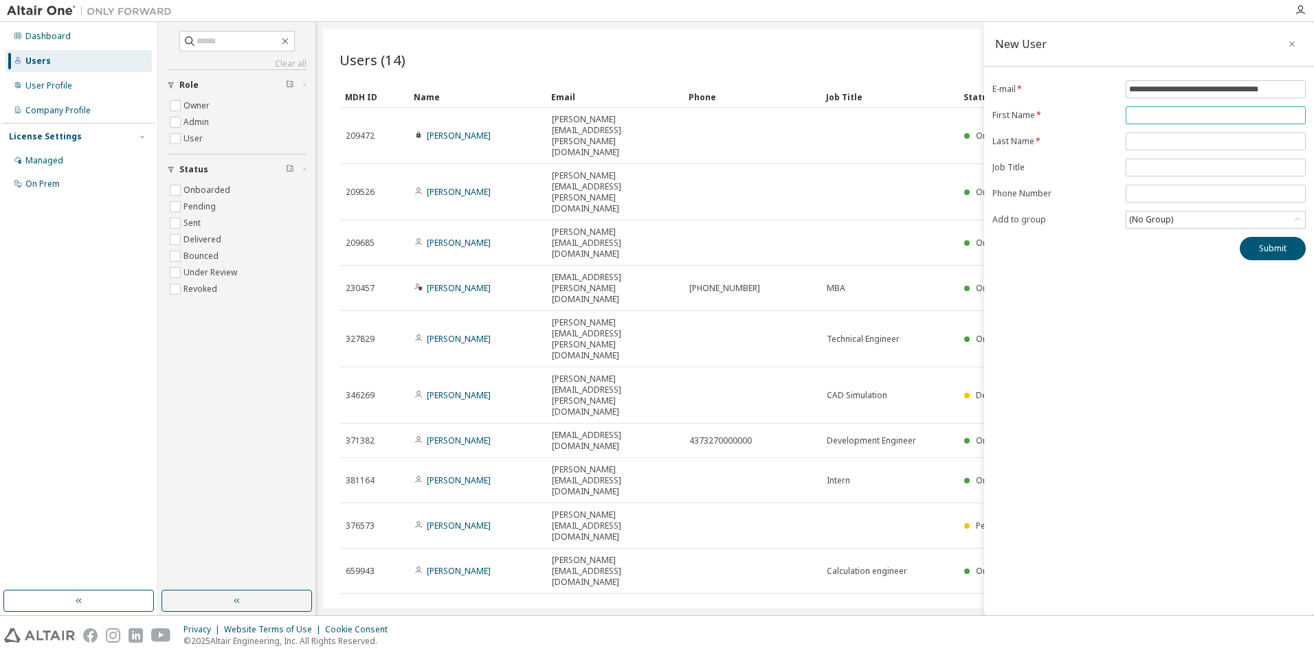
click at [1202, 117] on input "text" at bounding box center [1215, 115] width 173 height 11
type input "********"
click at [1185, 139] on input "text" at bounding box center [1215, 141] width 173 height 11
type input "**********"
click at [1185, 225] on div "(No Group)" at bounding box center [1215, 220] width 179 height 16
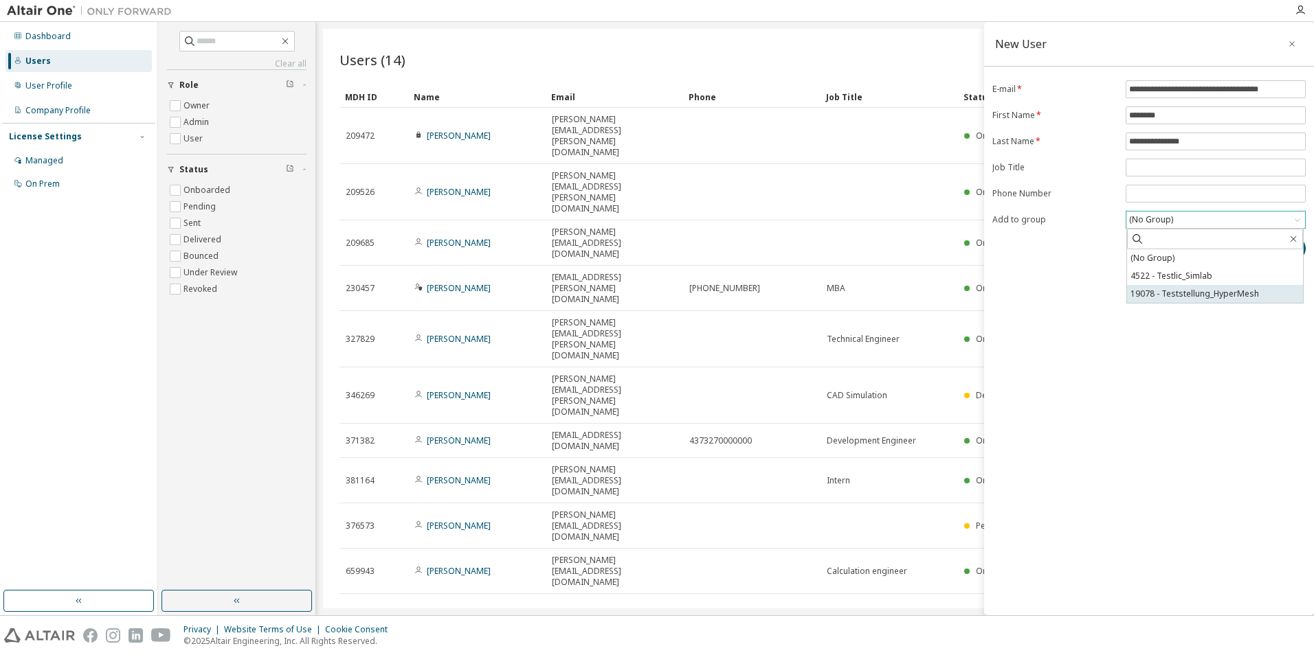
click at [1189, 289] on li "19078 - Teststellung_HyperMesh" at bounding box center [1215, 294] width 176 height 18
click at [1284, 249] on button "Submit" at bounding box center [1272, 248] width 66 height 23
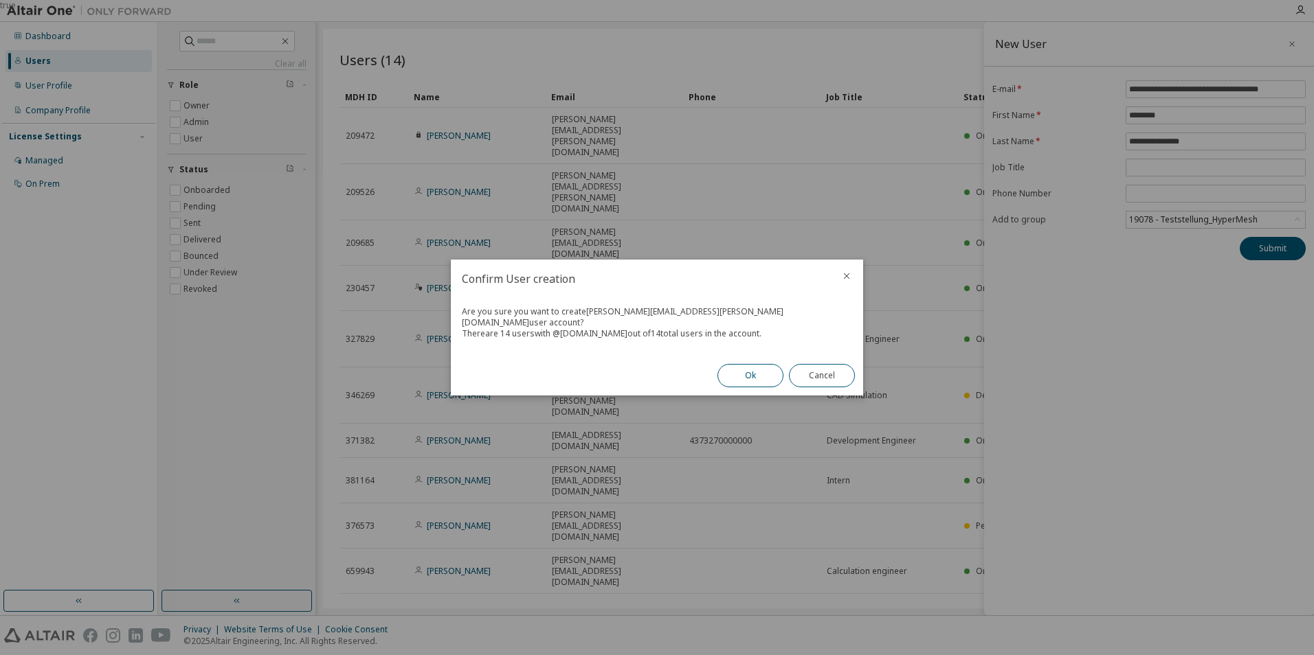
click at [747, 371] on button "Ok" at bounding box center [750, 375] width 66 height 23
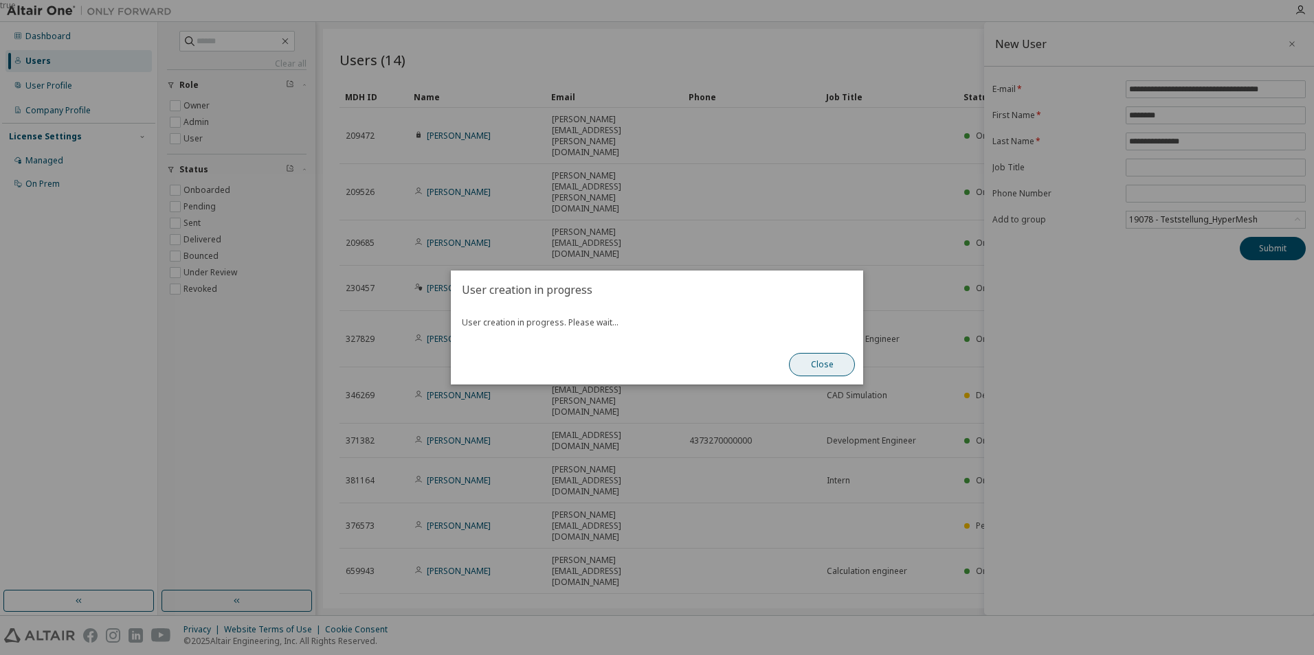
click at [829, 362] on button "Close" at bounding box center [822, 364] width 66 height 23
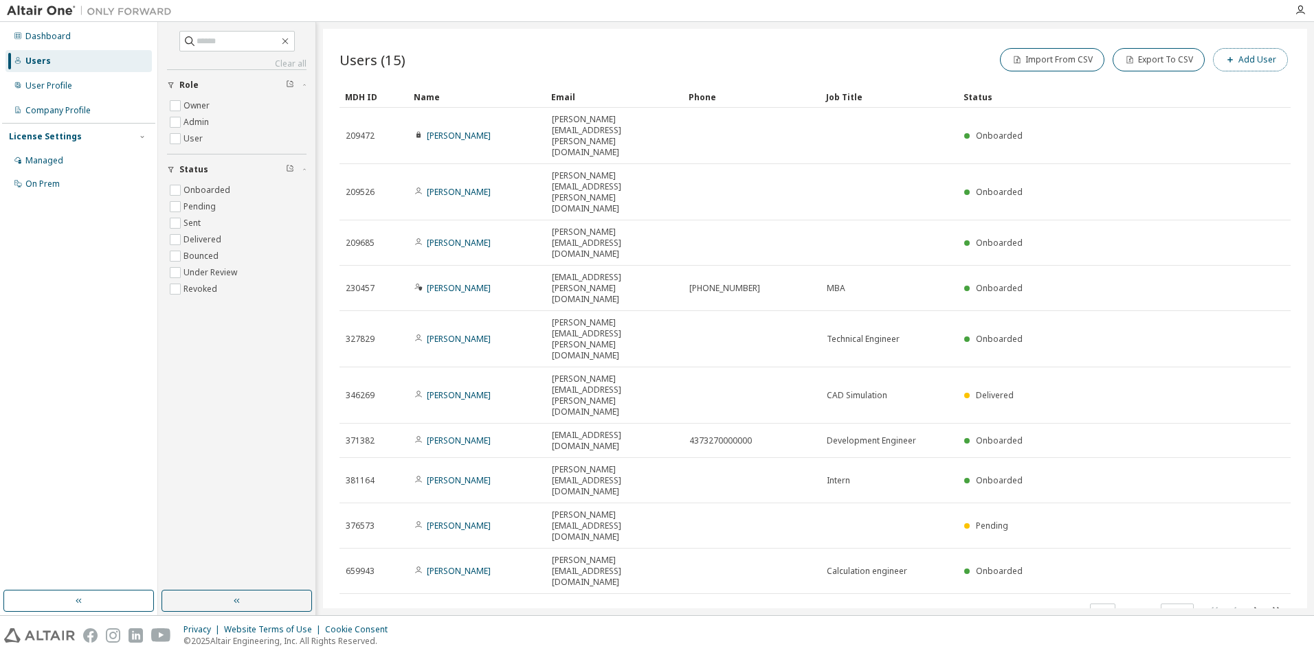
click at [1248, 57] on button "Add User" at bounding box center [1250, 59] width 75 height 23
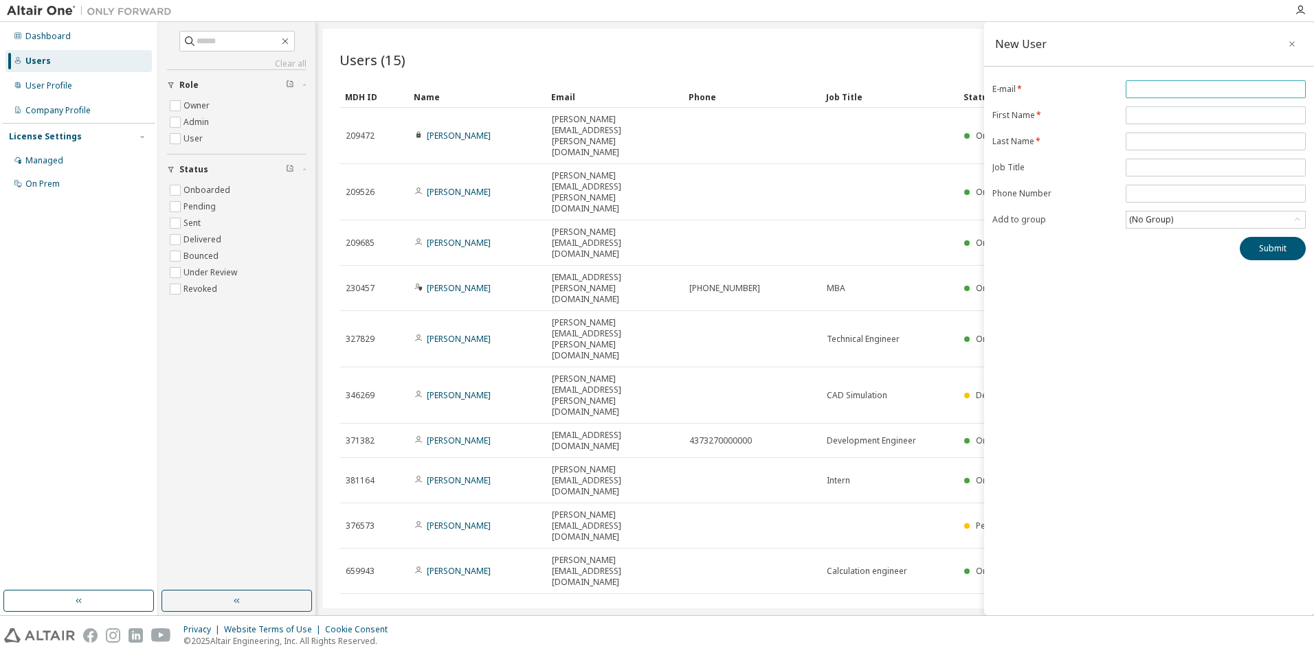
click at [1185, 93] on input "email" at bounding box center [1215, 89] width 173 height 11
paste input "**********"
type input "**********"
click at [1173, 113] on input "text" at bounding box center [1215, 115] width 173 height 11
type input "********"
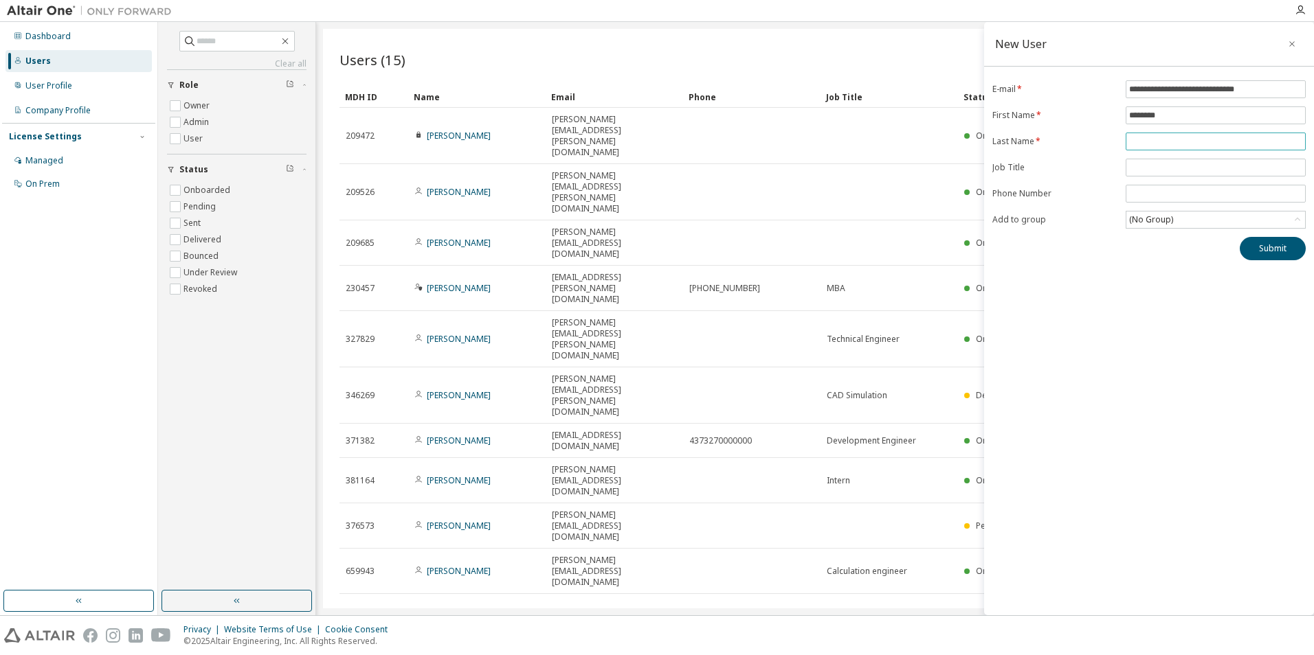
click at [1191, 142] on input "text" at bounding box center [1215, 141] width 173 height 11
type input "********"
click at [1180, 216] on div "(No Group)" at bounding box center [1215, 220] width 179 height 16
click at [1172, 295] on li "19078 - Teststellung_HyperMesh" at bounding box center [1215, 294] width 176 height 18
click at [1105, 329] on div "**********" at bounding box center [1149, 319] width 330 height 594
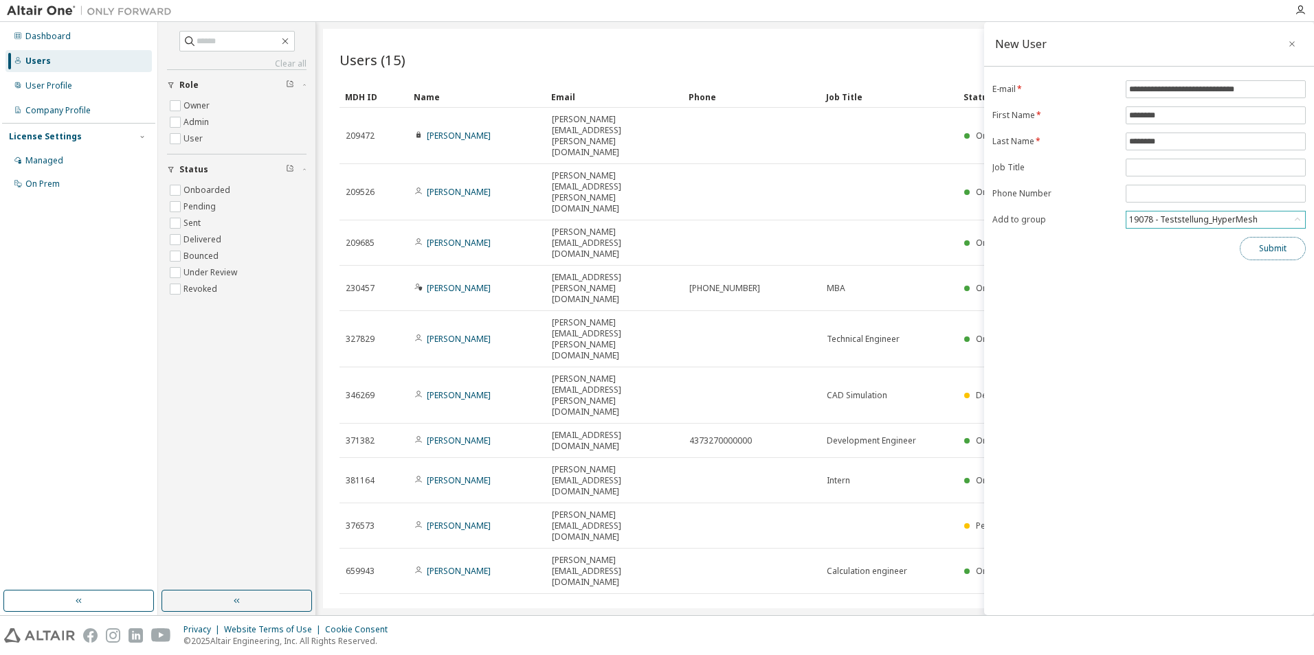
click at [1266, 250] on button "Submit" at bounding box center [1272, 248] width 66 height 23
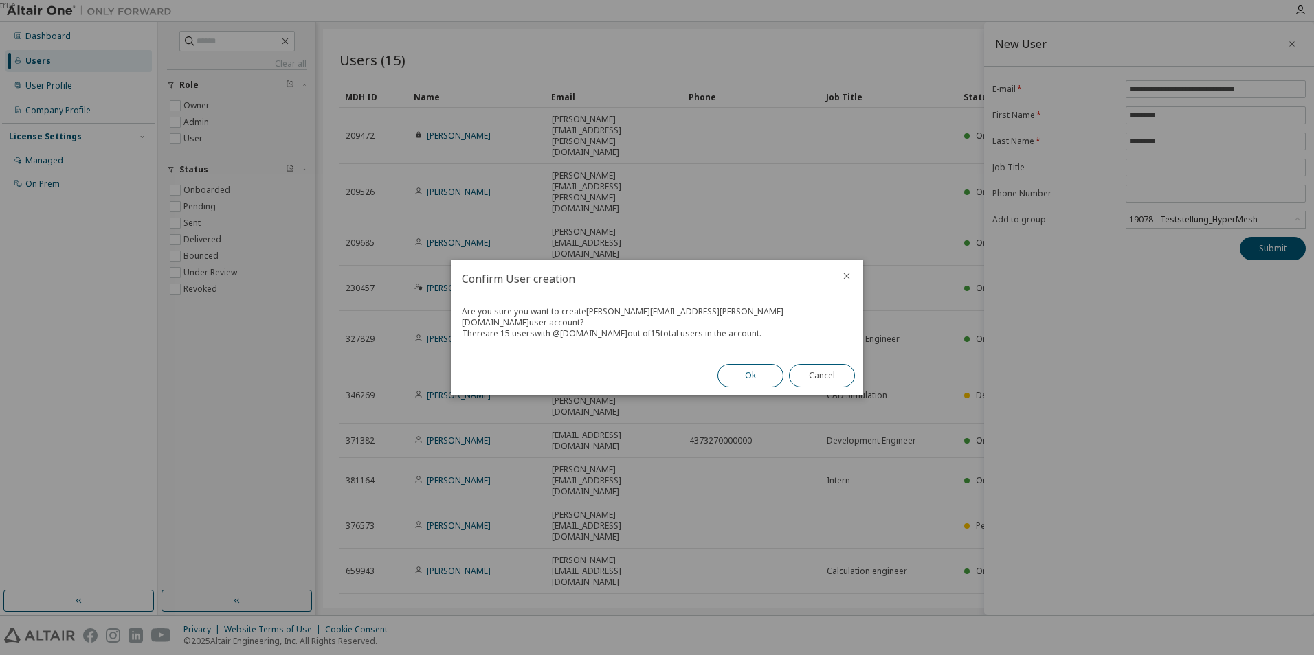
click at [750, 373] on button "Ok" at bounding box center [750, 375] width 66 height 23
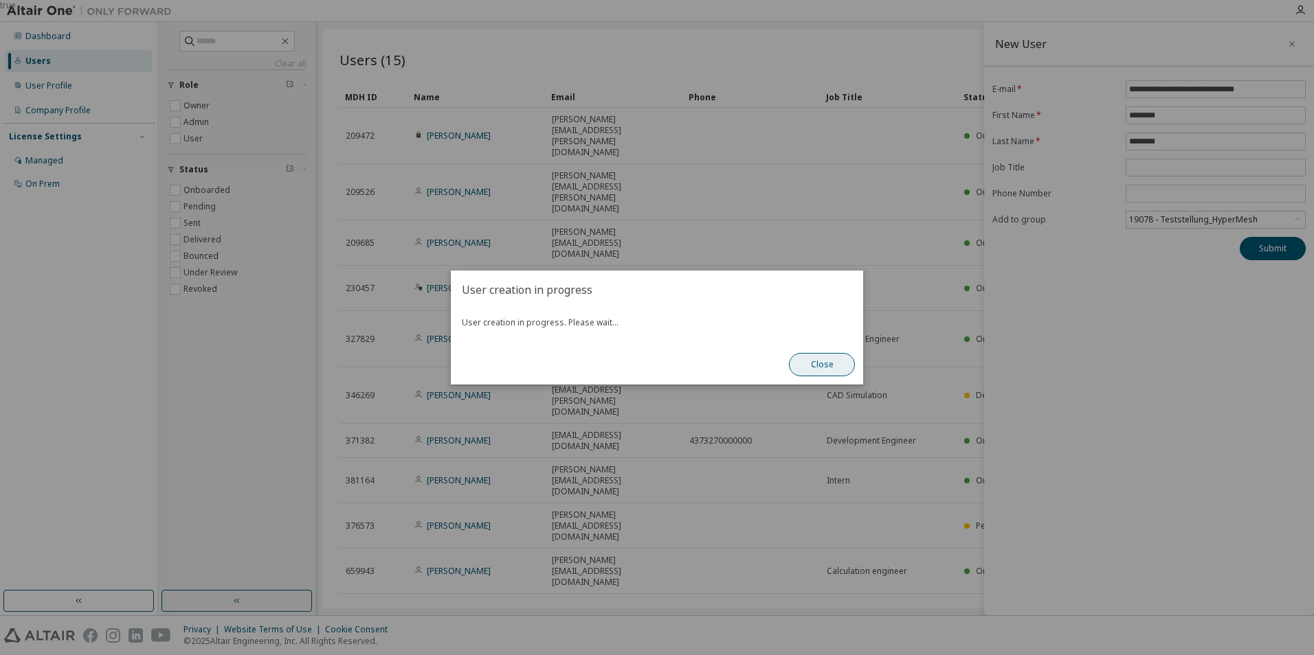
click at [803, 367] on button "Close" at bounding box center [822, 364] width 66 height 23
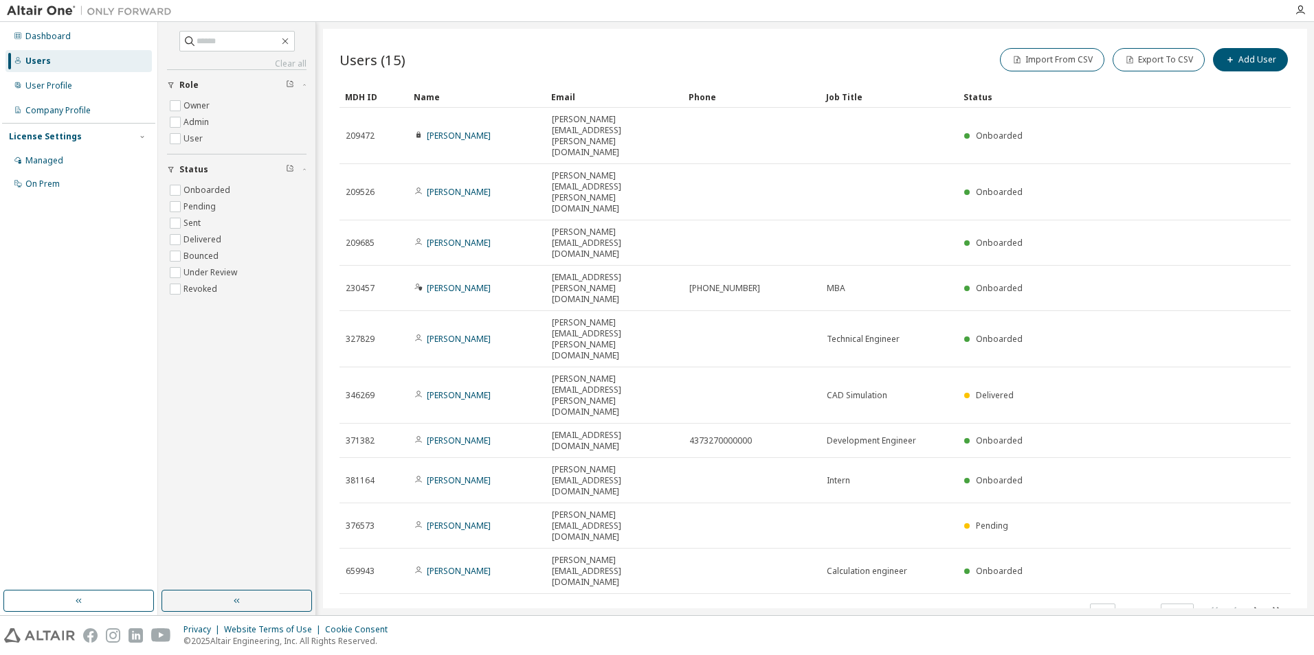
click at [631, 458] on div "Users (15) Import From CSV Export To CSV Add User Clear Load Save Save As Field…" at bounding box center [815, 319] width 984 height 580
click at [619, 458] on div "Users (15) Import From CSV Export To CSV Add User Clear Load Save Save As Field…" at bounding box center [815, 319] width 984 height 580
click at [503, 496] on div "Users (15) Import From CSV Export To CSV Add User Clear Load Save Save As Field…" at bounding box center [815, 319] width 984 height 580
click at [40, 71] on div "Users" at bounding box center [78, 61] width 146 height 22
click at [45, 87] on div "User Profile" at bounding box center [48, 85] width 47 height 11
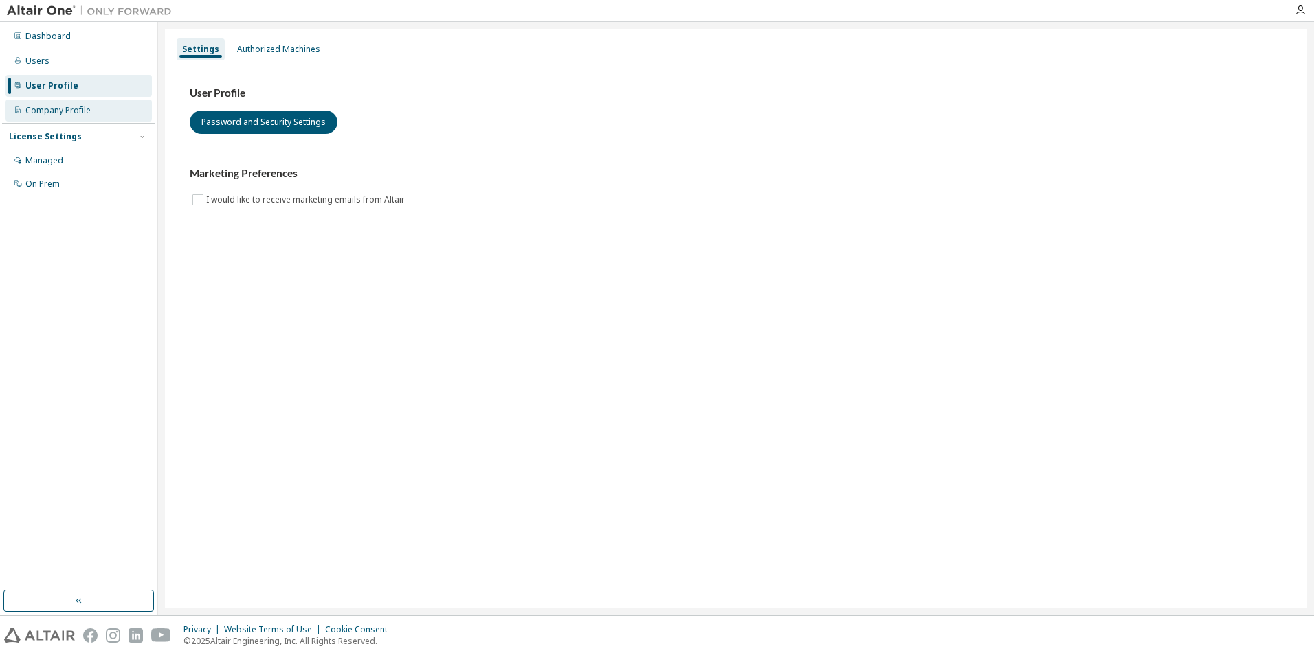
click at [43, 112] on div "Company Profile" at bounding box center [57, 110] width 65 height 11
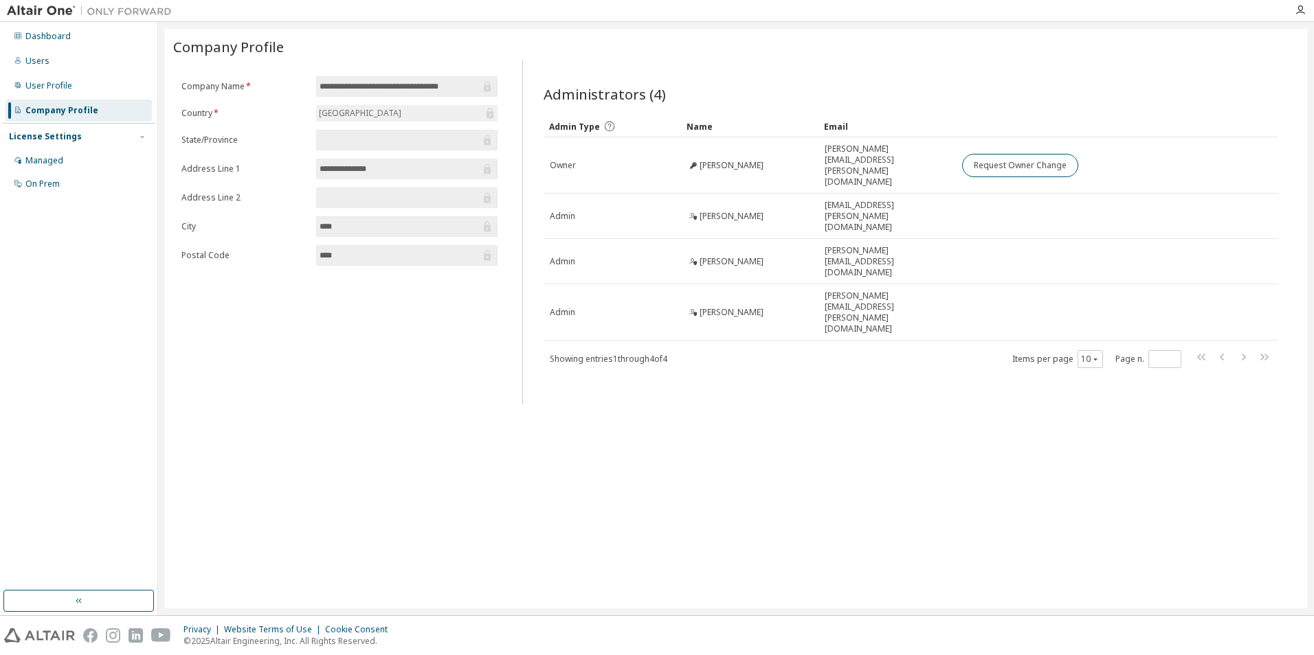
click at [44, 135] on div "License Settings" at bounding box center [45, 136] width 73 height 11
click at [44, 136] on div "License Settings" at bounding box center [45, 136] width 73 height 11
click at [34, 166] on div "Managed" at bounding box center [78, 161] width 146 height 22
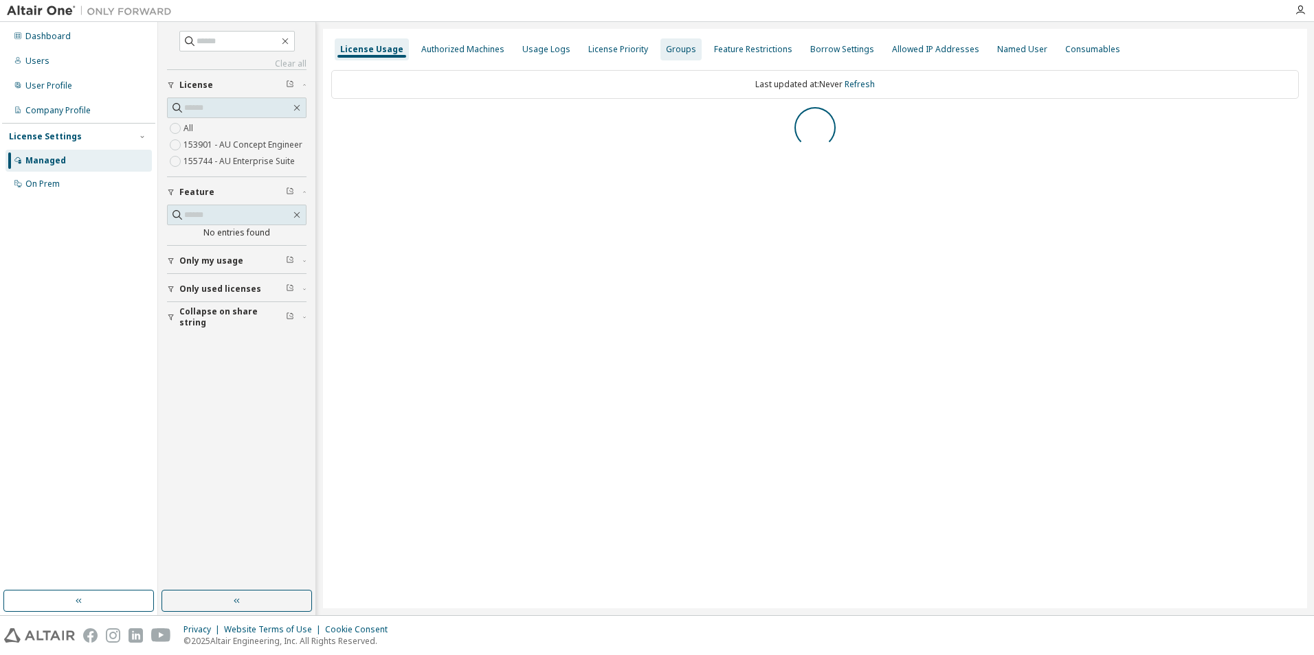
click at [671, 51] on div "Groups" at bounding box center [681, 49] width 30 height 11
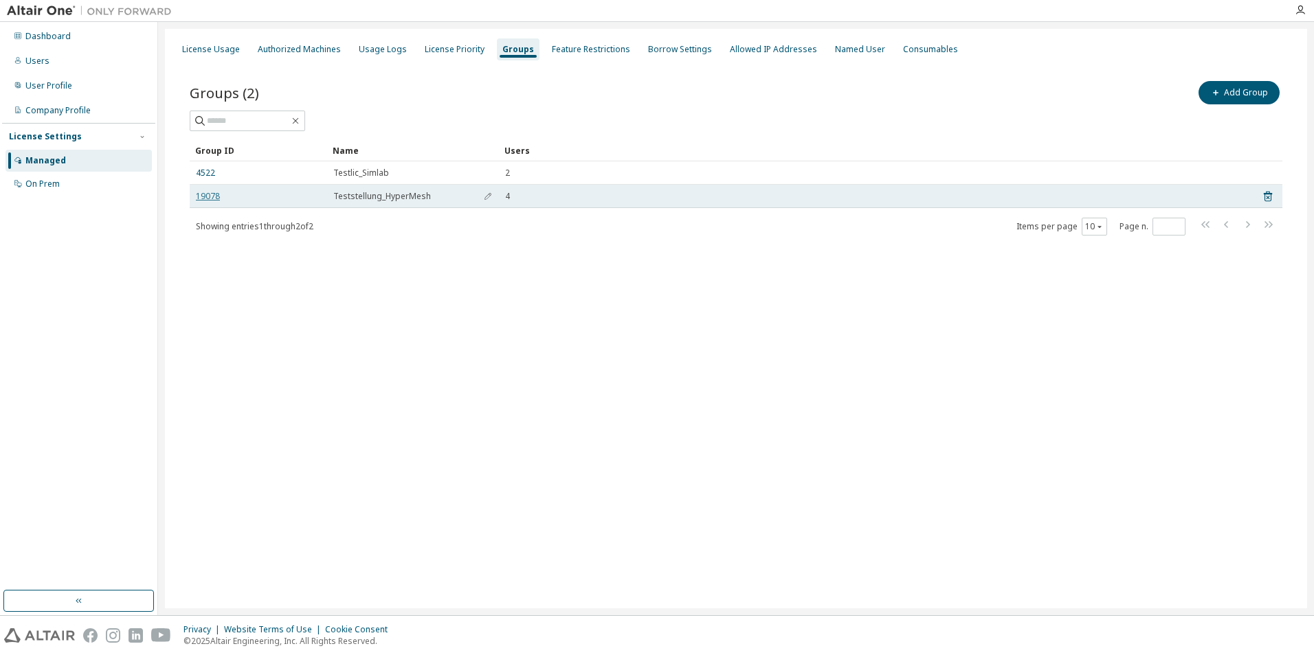
click at [212, 197] on link "19078" at bounding box center [208, 196] width 24 height 11
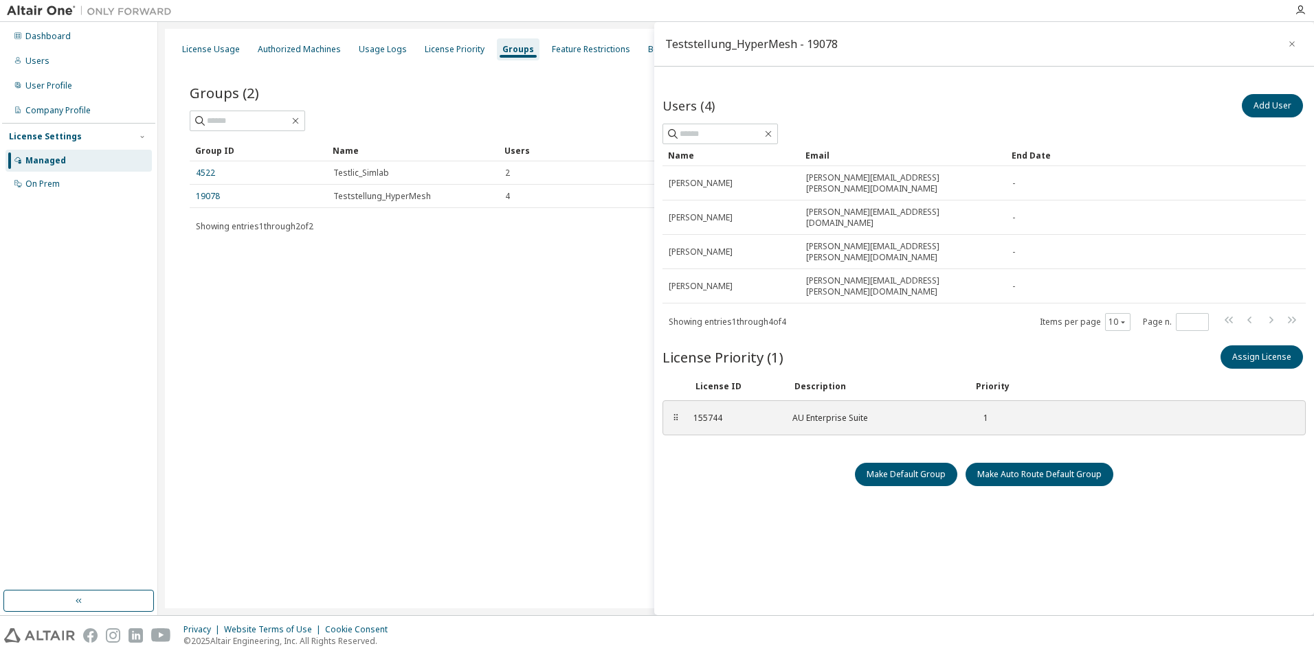
click at [387, 317] on div "License Usage Authorized Machines Usage Logs License Priority Groups Feature Re…" at bounding box center [736, 319] width 1142 height 580
click at [341, 335] on div "License Usage Authorized Machines Usage Logs License Priority Groups Feature Re…" at bounding box center [736, 319] width 1142 height 580
click at [414, 383] on div "License Usage Authorized Machines Usage Logs License Priority Groups Feature Re…" at bounding box center [736, 319] width 1142 height 580
click at [34, 161] on div "Managed" at bounding box center [45, 160] width 41 height 11
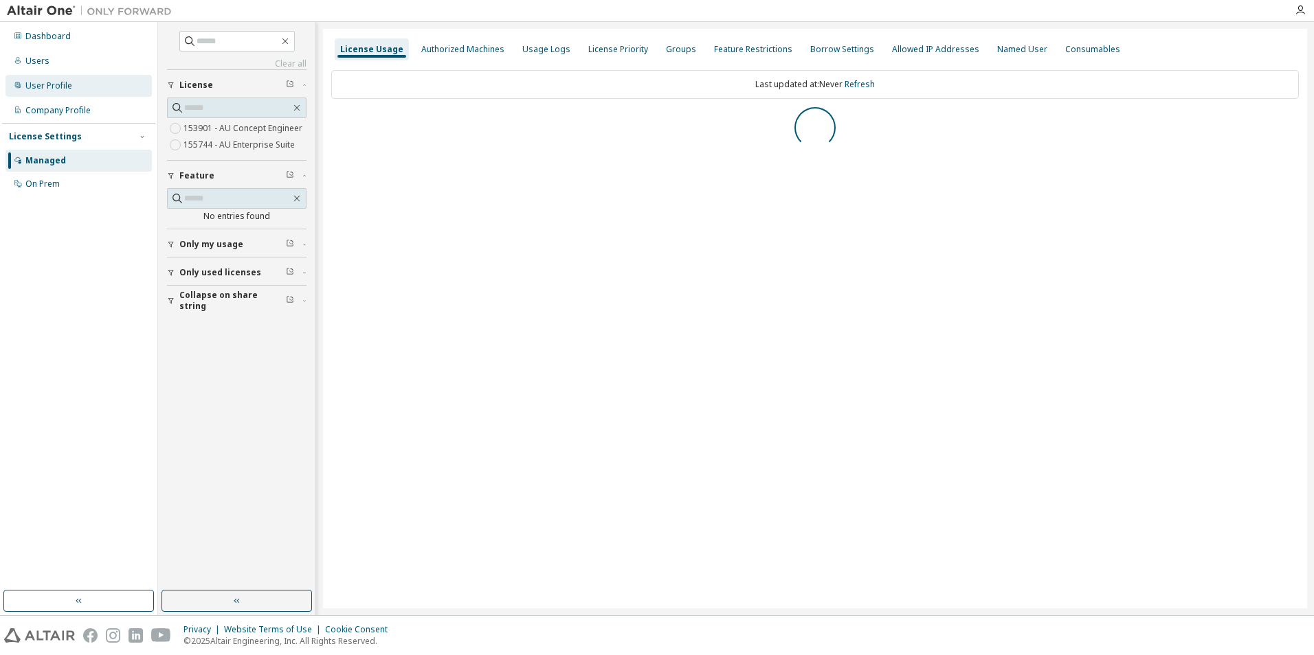
click at [54, 83] on div "User Profile" at bounding box center [48, 85] width 47 height 11
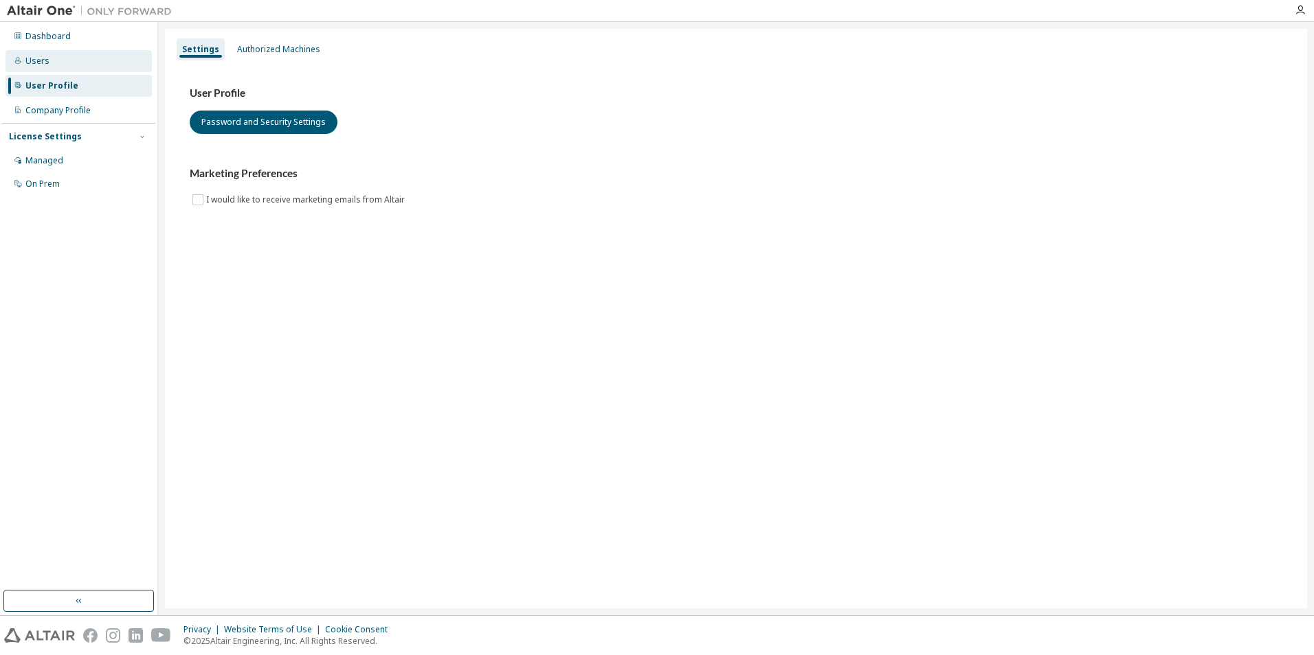
click at [41, 63] on div "Users" at bounding box center [37, 61] width 24 height 11
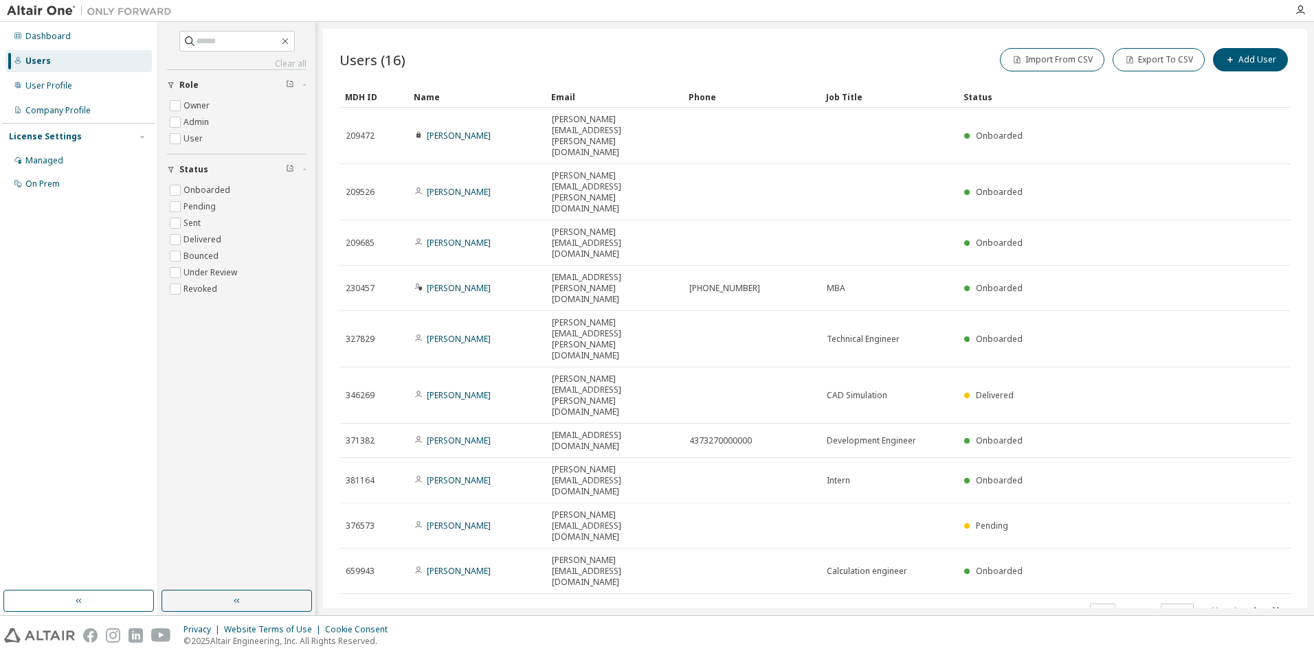
click at [1254, 603] on icon "button" at bounding box center [1255, 611] width 16 height 16
type input "*"
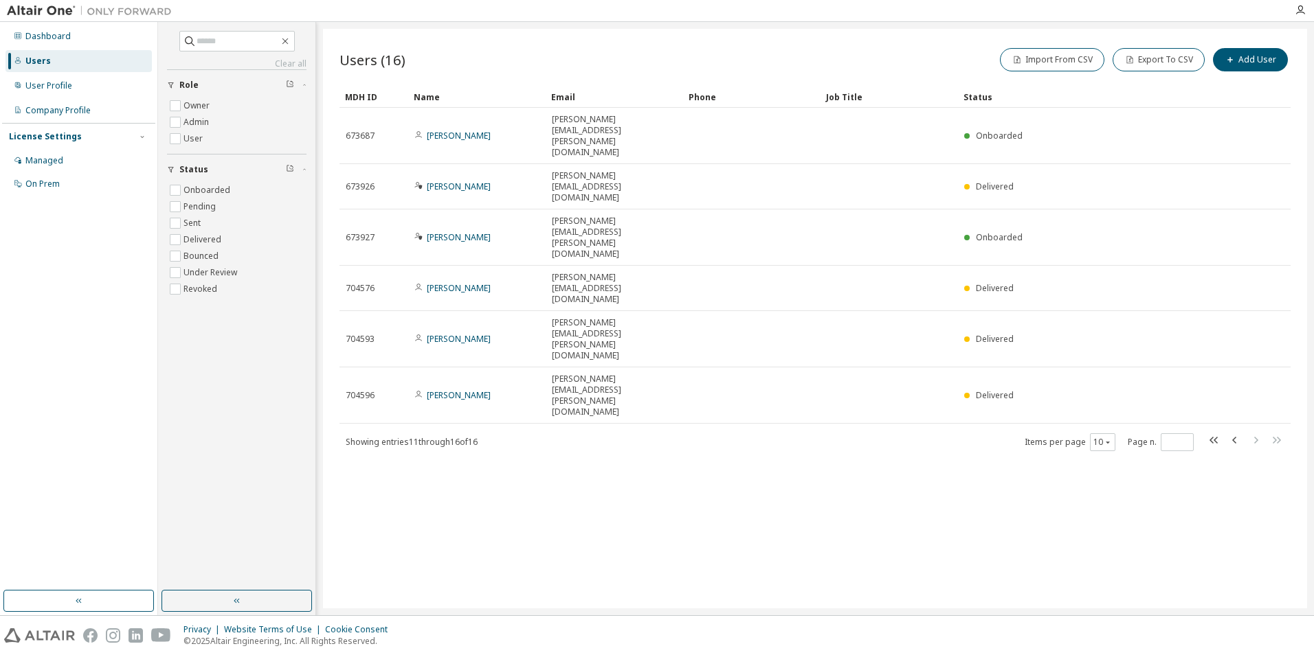
click at [640, 424] on div "Users (16) Import From CSV Export To CSV Add User Clear Load Save Save As Field…" at bounding box center [815, 319] width 984 height 580
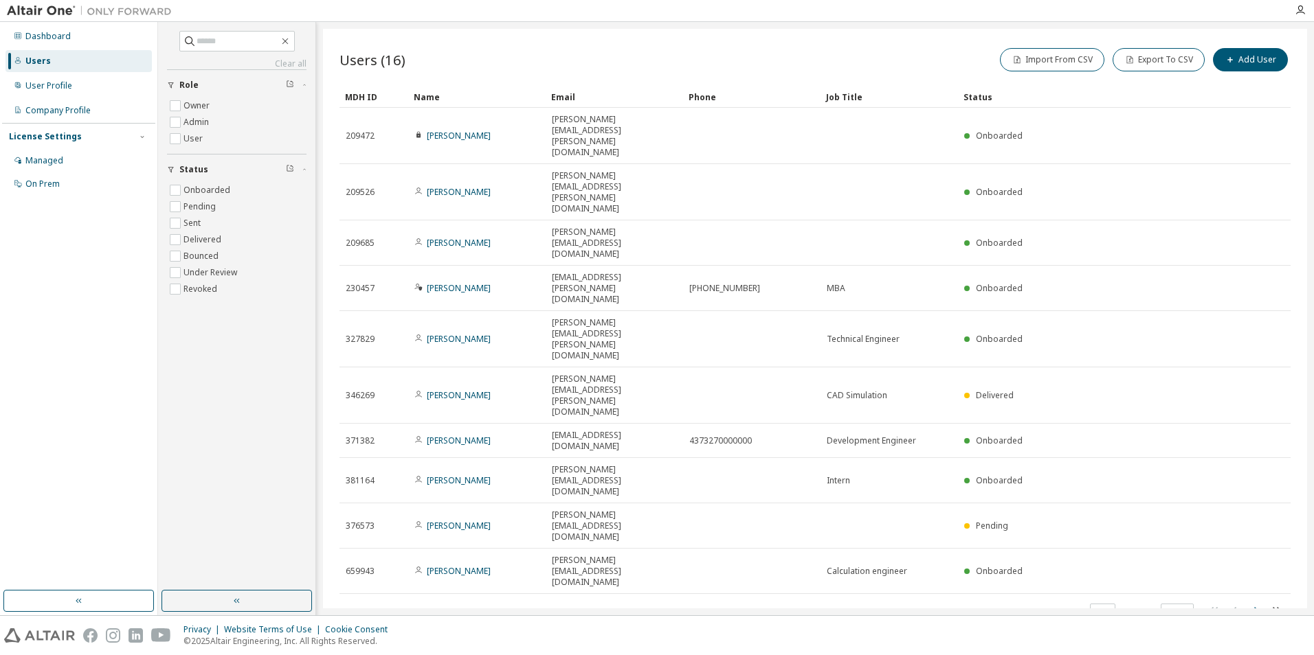
click at [1255, 607] on icon "button" at bounding box center [1256, 610] width 4 height 7
type input "*"
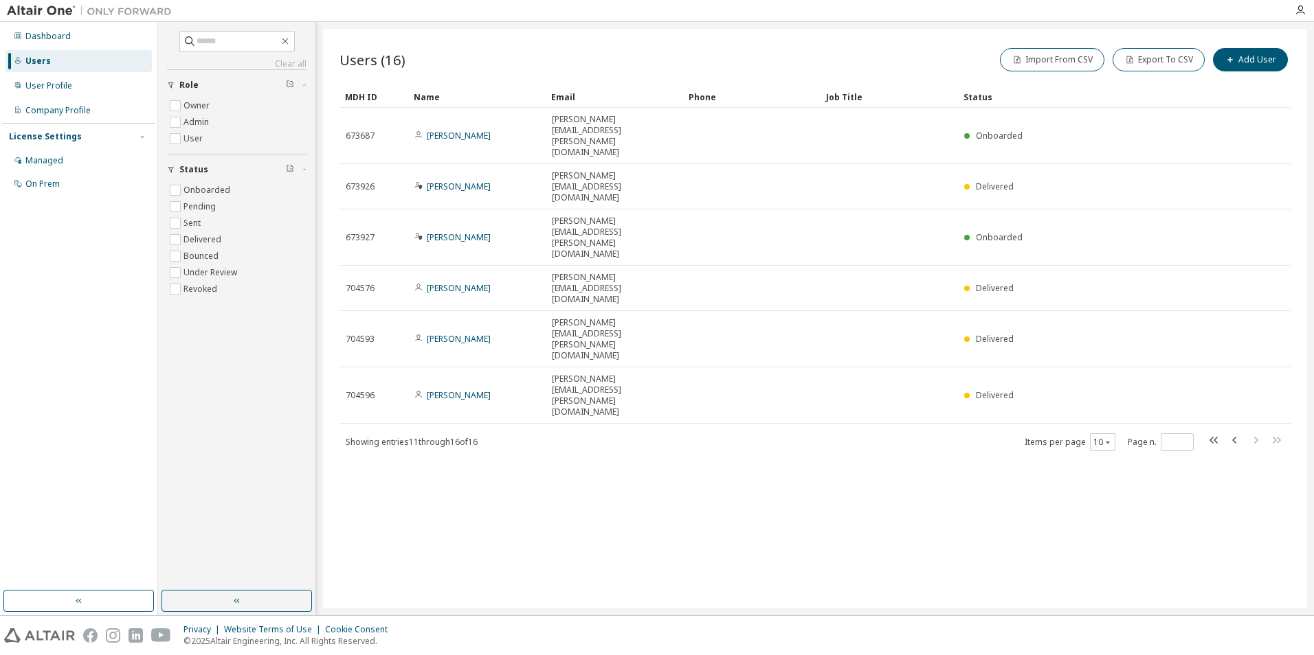
click at [690, 444] on div "Users (16) Import From CSV Export To CSV Add User Clear Load Save Save As Field…" at bounding box center [815, 319] width 984 height 580
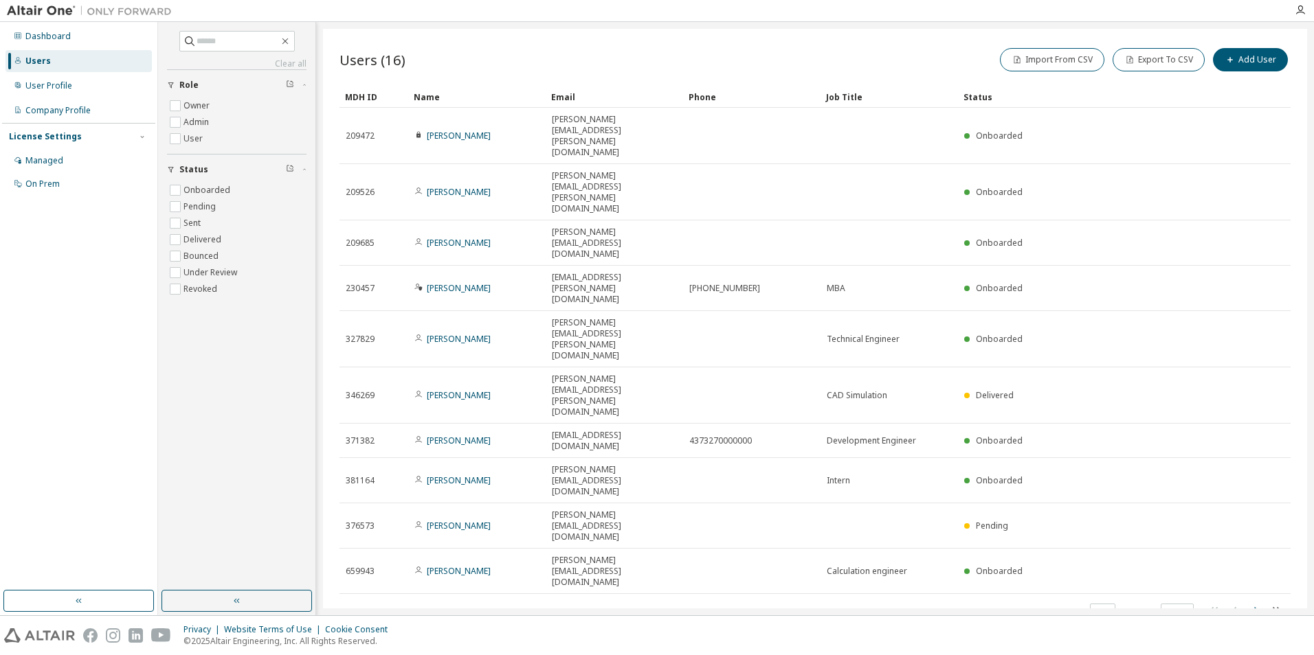
click at [1253, 603] on icon "button" at bounding box center [1255, 611] width 16 height 16
type input "*"
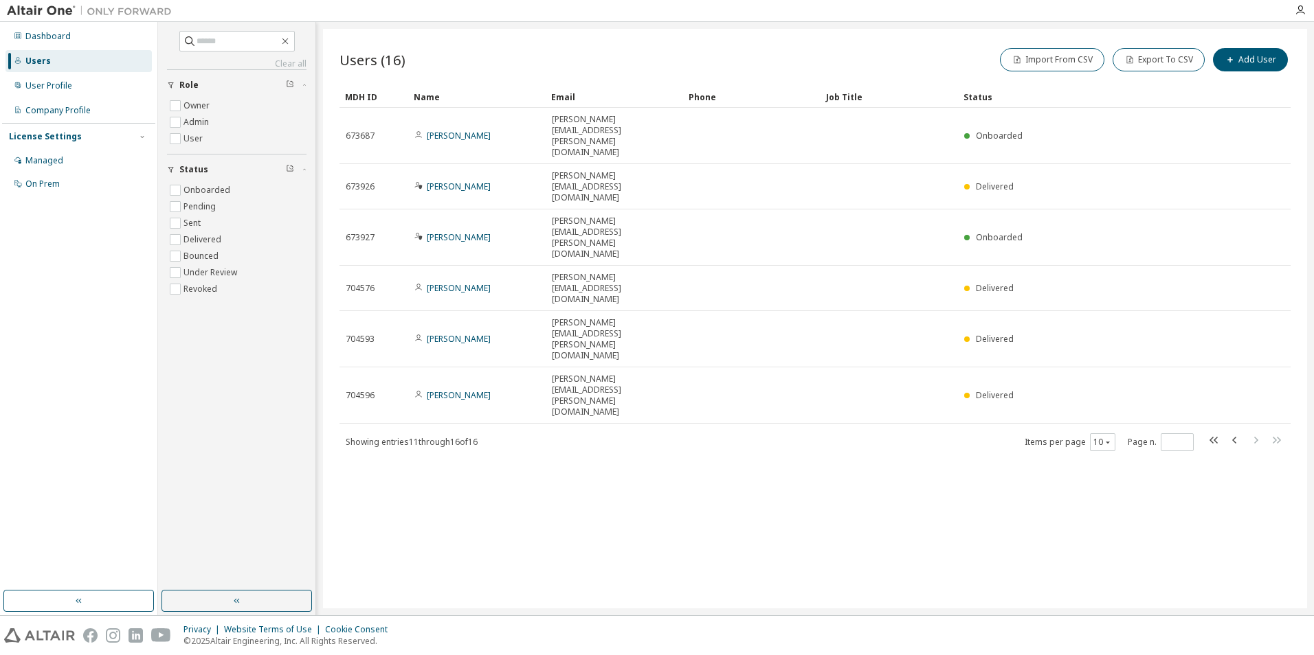
click at [681, 445] on div "Users (16) Import From CSV Export To CSV Add User Clear Load Save Save As Field…" at bounding box center [815, 319] width 984 height 580
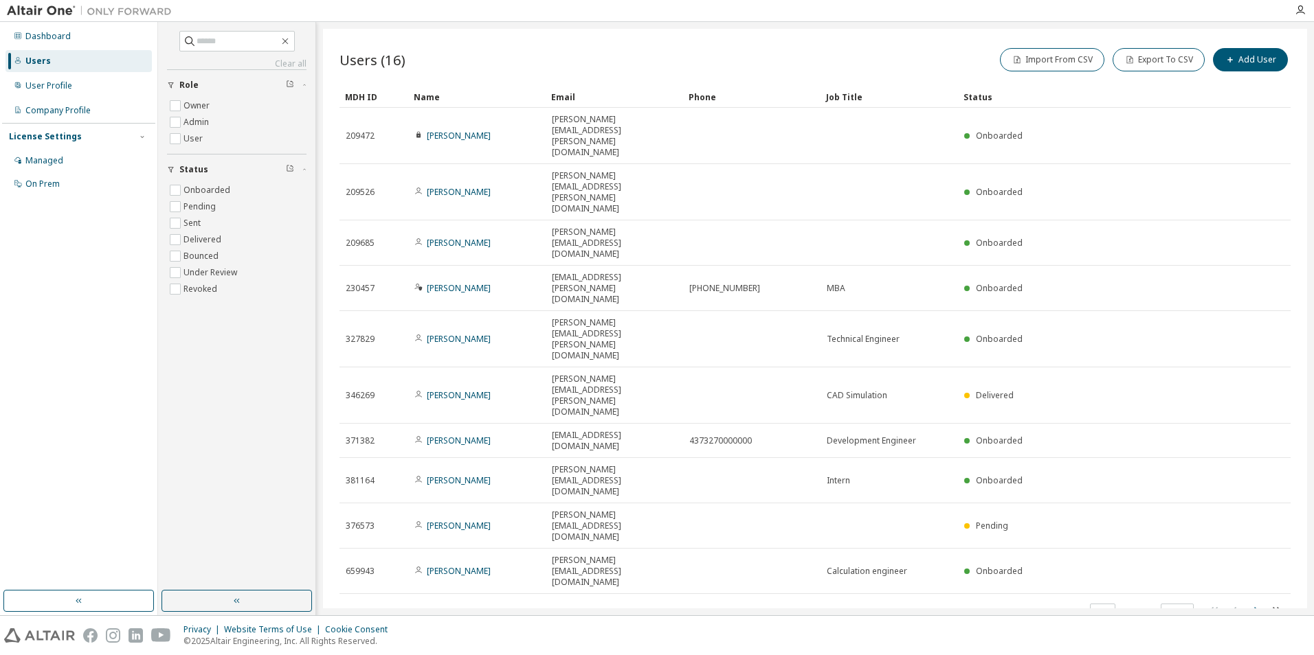
click at [1257, 607] on icon "button" at bounding box center [1256, 610] width 4 height 7
type input "*"
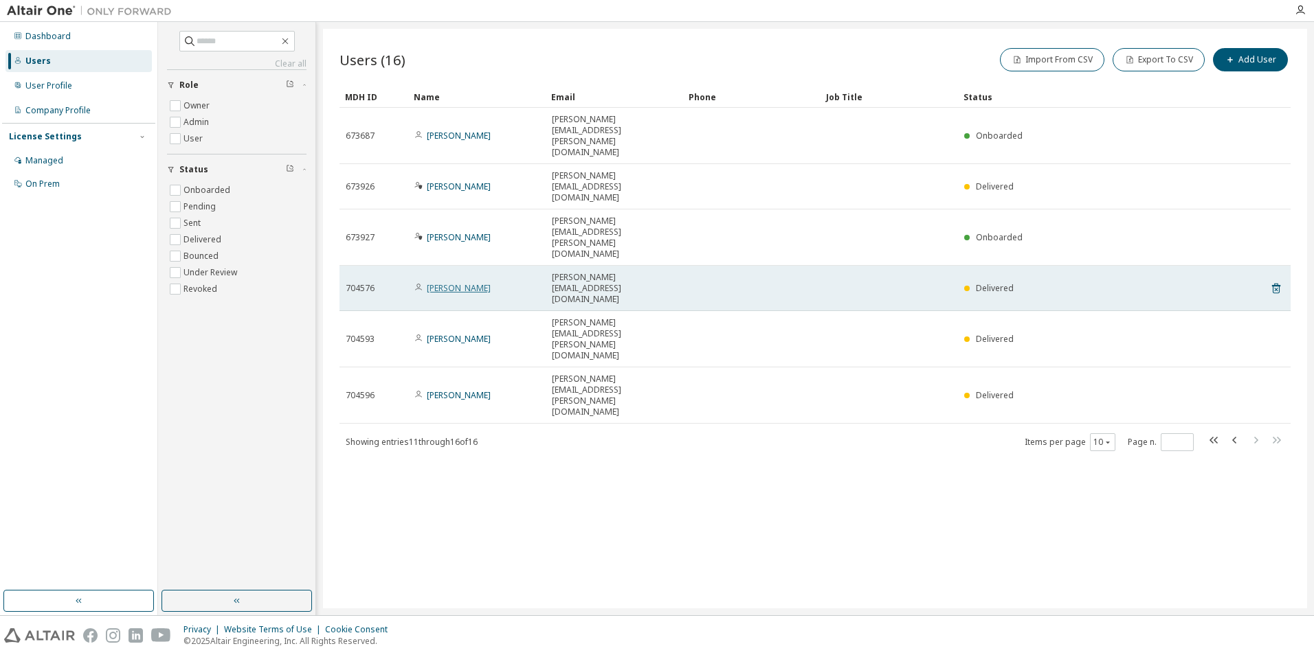
click at [457, 282] on link "[PERSON_NAME]" at bounding box center [459, 288] width 64 height 12
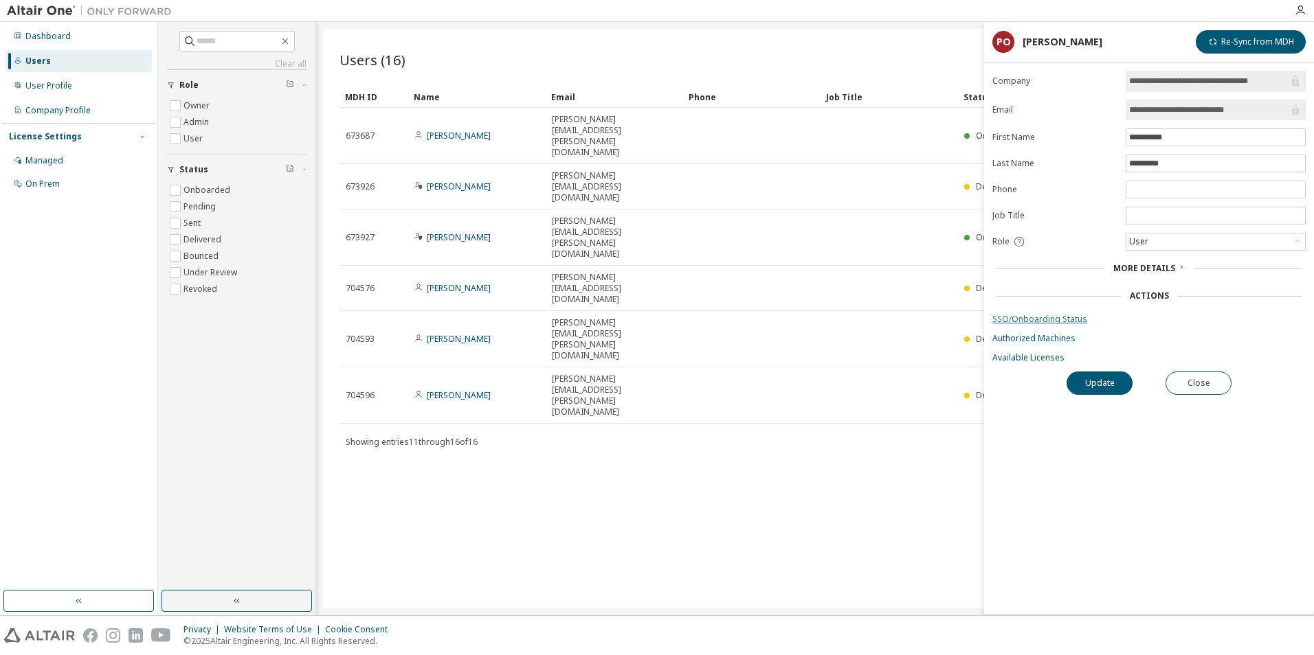
click at [1033, 319] on link "SSO/Onboarding Status" at bounding box center [1148, 319] width 313 height 11
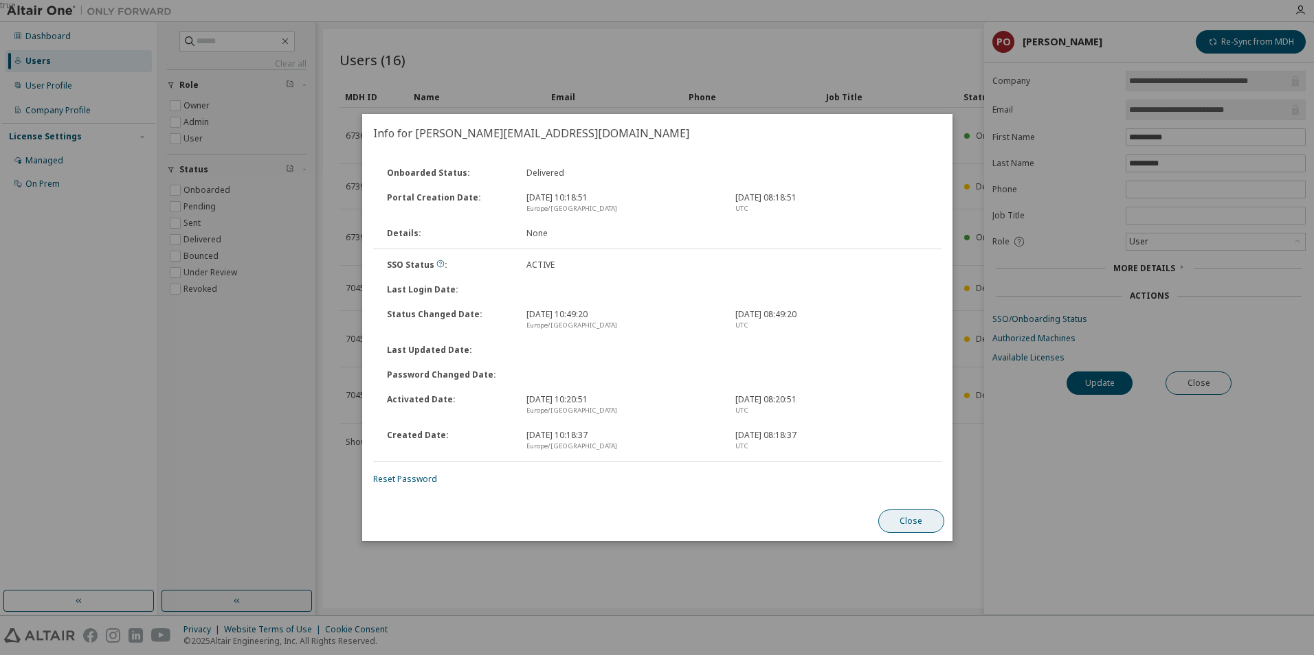
click at [909, 523] on button "Close" at bounding box center [910, 521] width 66 height 23
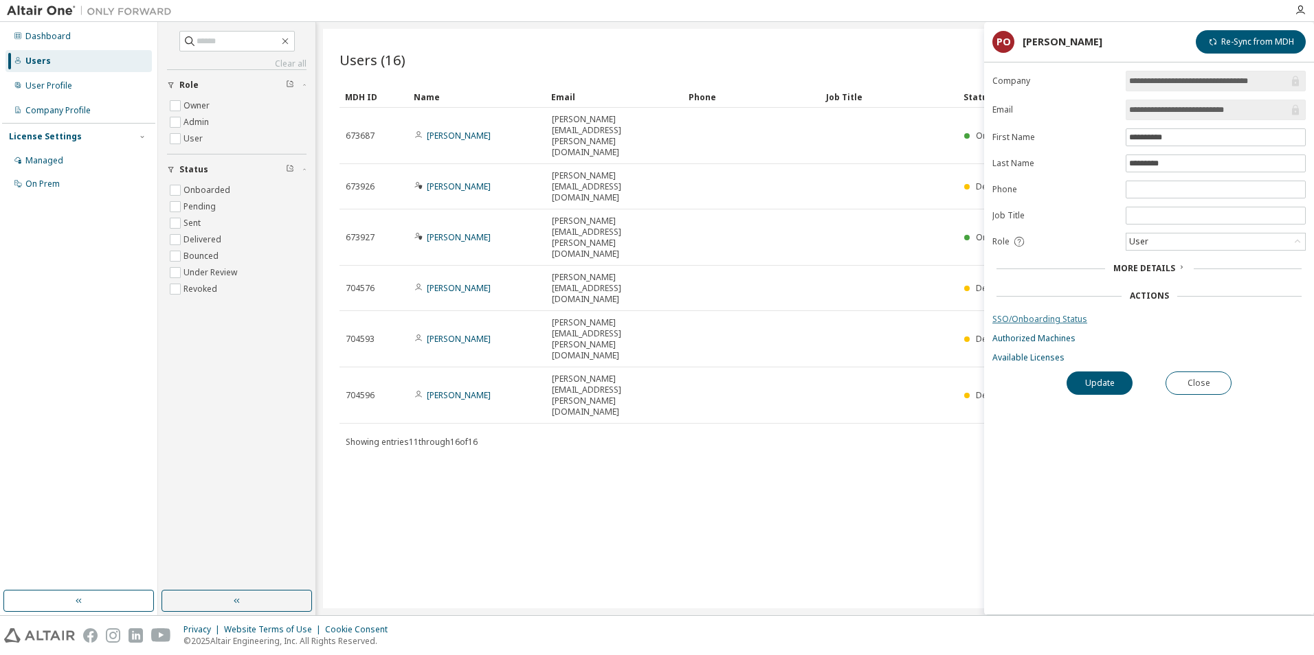
click at [1047, 317] on link "SSO/Onboarding Status" at bounding box center [1148, 319] width 313 height 11
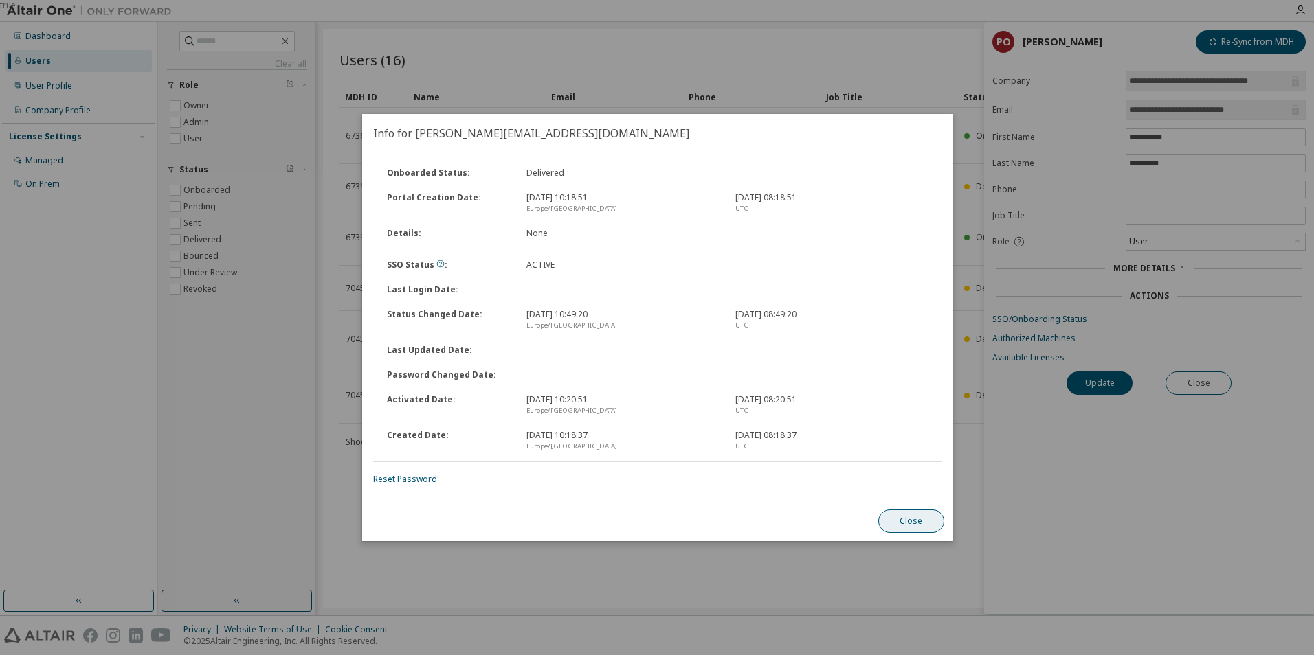
click at [916, 520] on button "Close" at bounding box center [910, 521] width 66 height 23
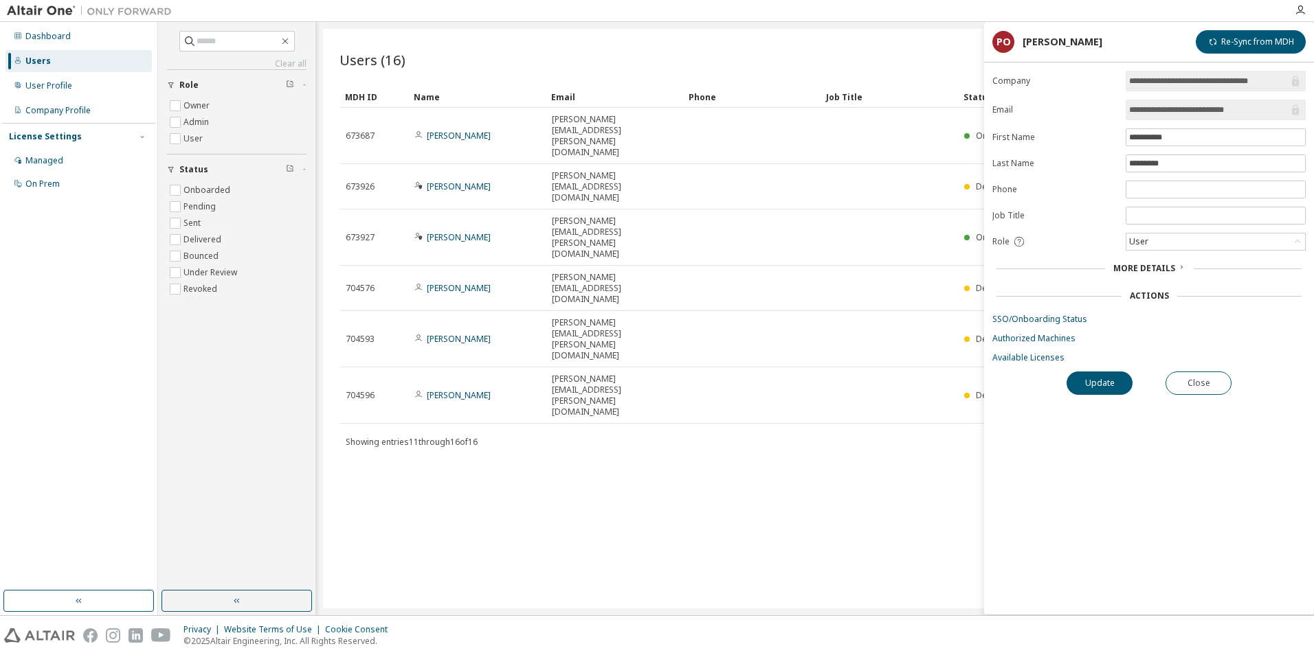
click at [673, 466] on div "Users (16) Import From CSV Export To CSV Add User Clear Load Save Save As Field…" at bounding box center [815, 319] width 984 height 580
click at [720, 464] on div "Users (16) Import From CSV Export To CSV Add User Clear Load Save Save As Field…" at bounding box center [815, 319] width 984 height 580
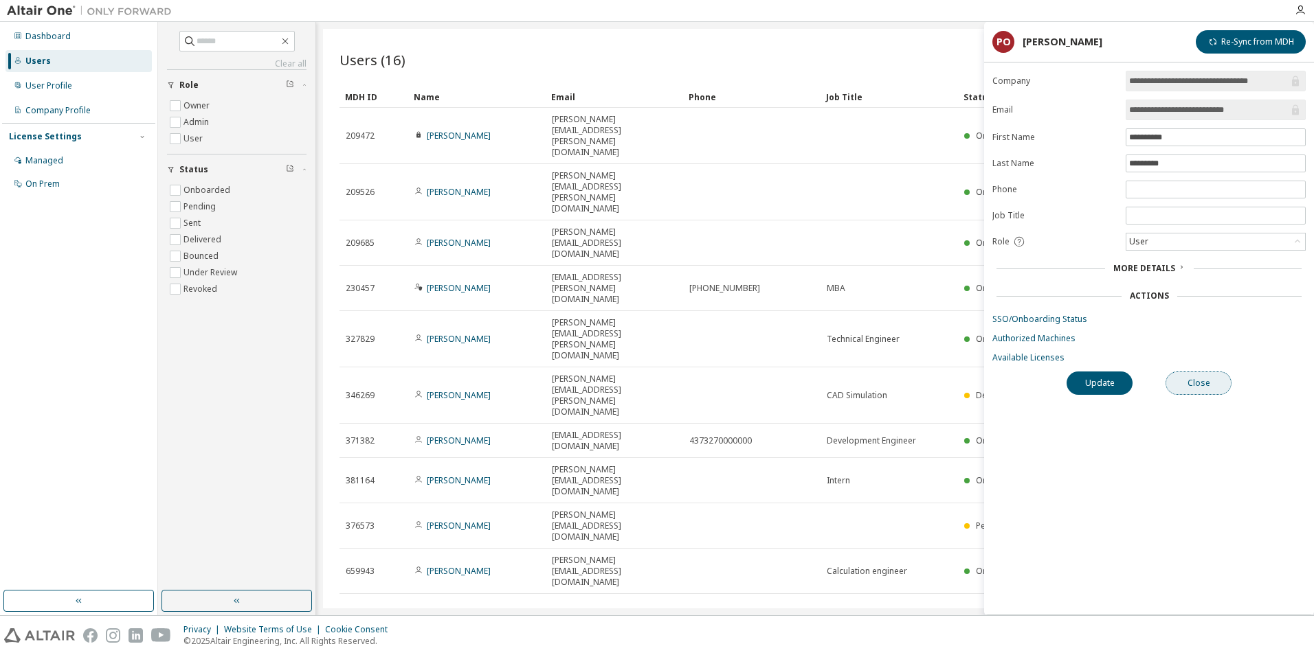
click at [1206, 390] on button "Close" at bounding box center [1198, 383] width 66 height 23
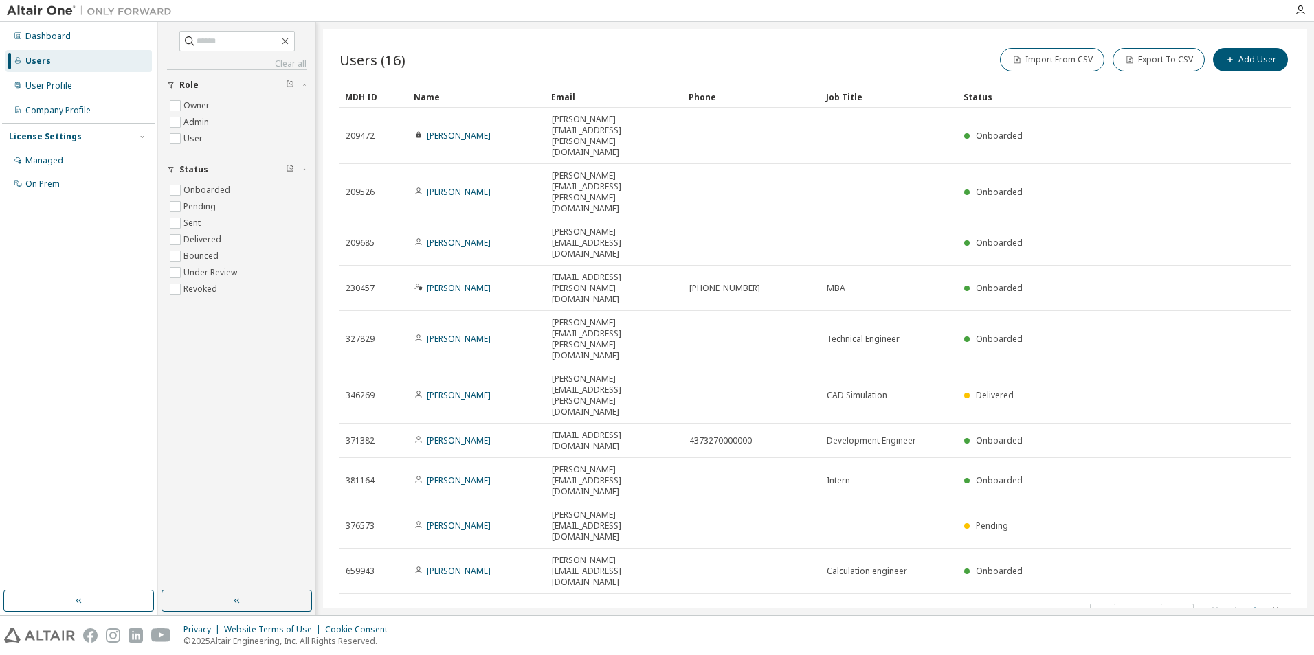
click at [1252, 603] on icon "button" at bounding box center [1255, 611] width 16 height 16
type input "*"
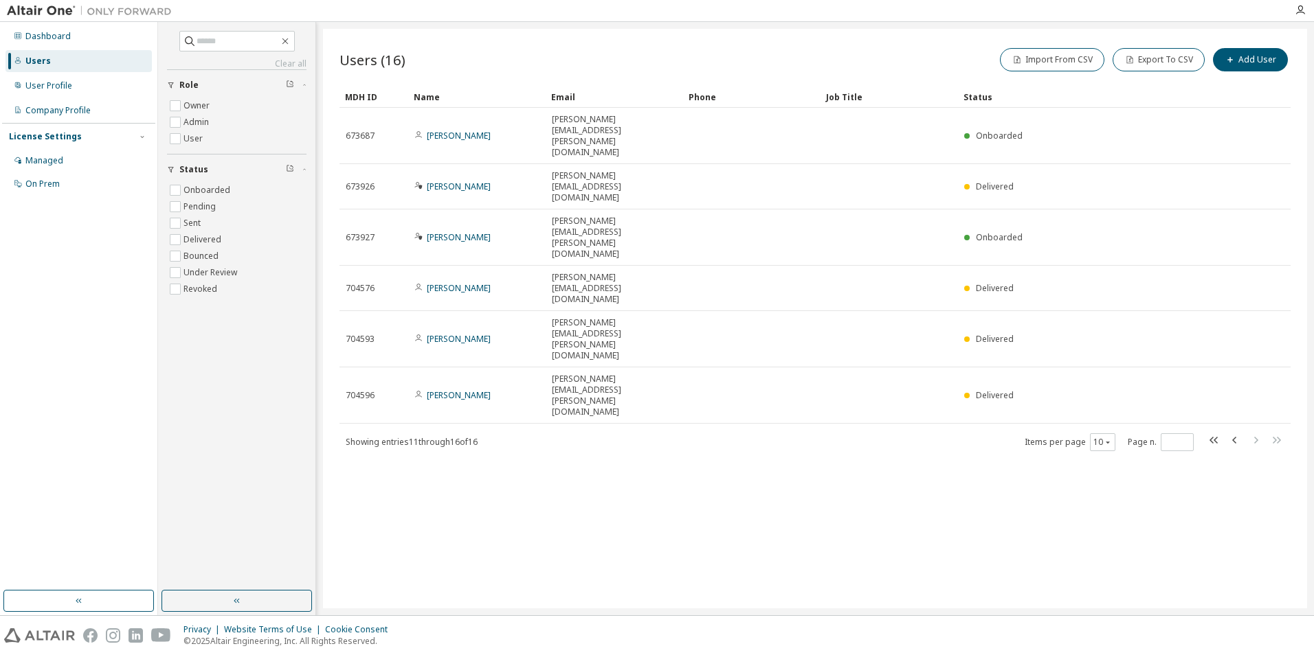
click at [645, 449] on div "Users (16) Import From CSV Export To CSV Add User Clear Load Save Save As Field…" at bounding box center [815, 319] width 984 height 580
click at [641, 451] on div "Users (16) Import From CSV Export To CSV Add User Clear Load Save Save As Field…" at bounding box center [815, 319] width 984 height 580
click at [432, 423] on div "Users (16) Import From CSV Export To CSV Add User Clear Load Save Save As Field…" at bounding box center [815, 319] width 984 height 580
click at [528, 435] on div "Users (16) Import From CSV Export To CSV Add User Clear Load Save Save As Field…" at bounding box center [815, 319] width 984 height 580
click at [577, 455] on div "Users (16) Import From CSV Export To CSV Add User Clear Load Save Save As Field…" at bounding box center [815, 319] width 984 height 580
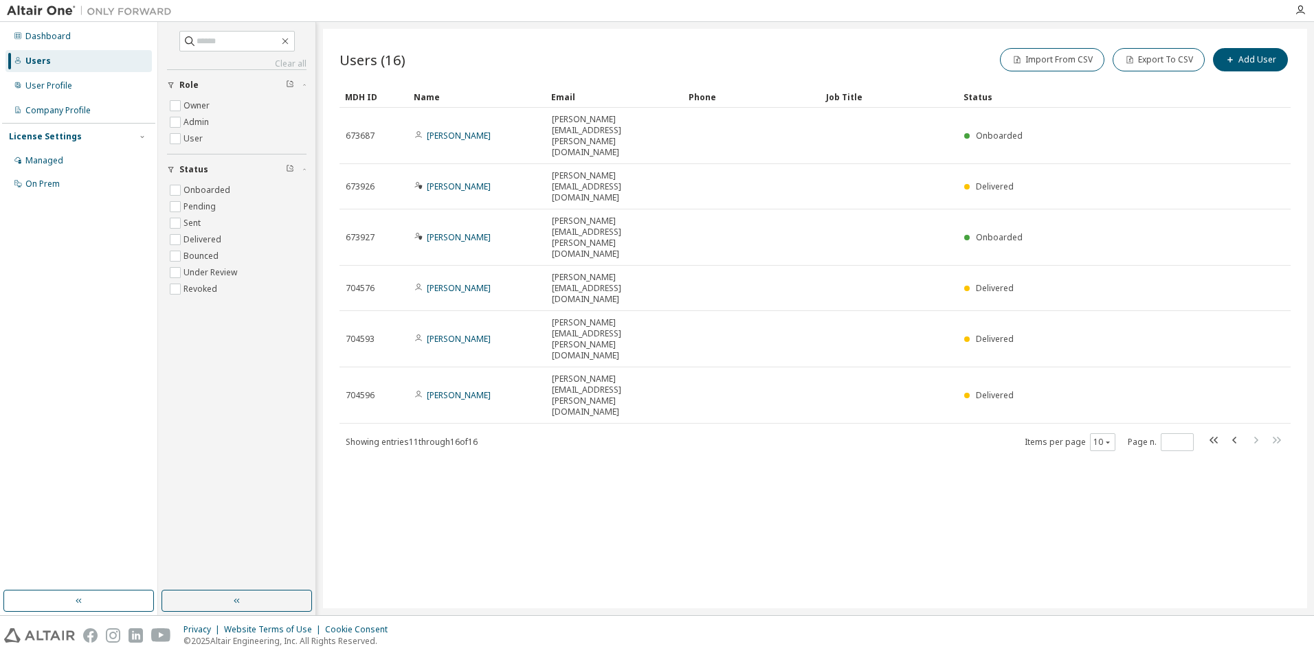
click at [464, 403] on div "Users (16) Import From CSV Export To CSV Add User Clear Load Save Save As Field…" at bounding box center [815, 319] width 984 height 580
click at [508, 455] on div "Users (16) Import From CSV Export To CSV Add User Clear Load Save Save As Field…" at bounding box center [815, 319] width 984 height 580
